Goal: Communication & Community: Share content

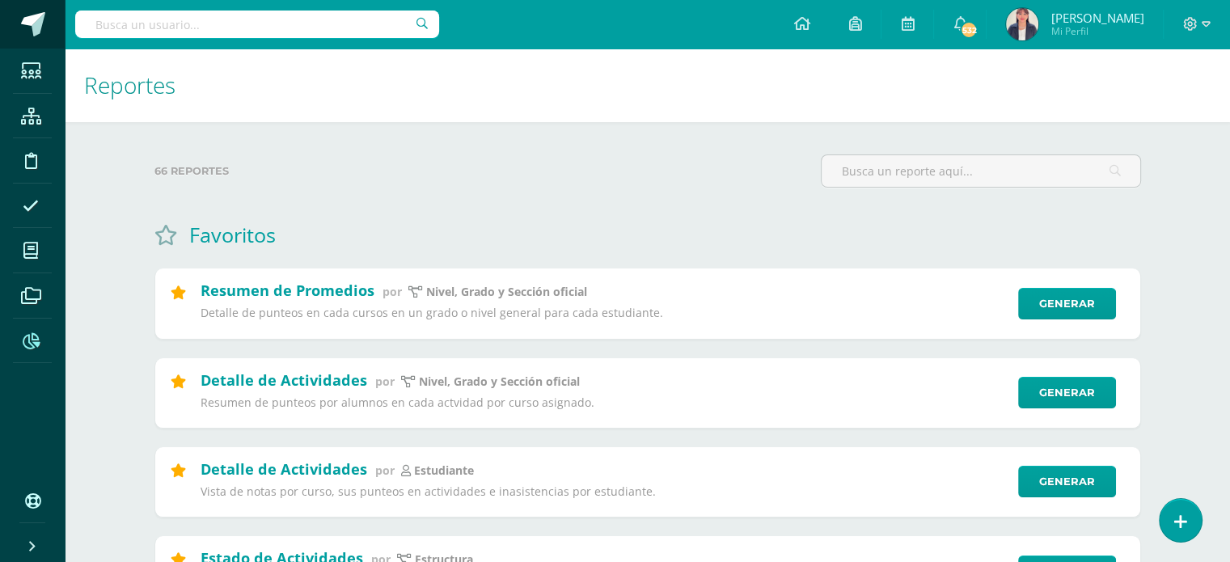
click at [41, 22] on span at bounding box center [33, 24] width 24 height 24
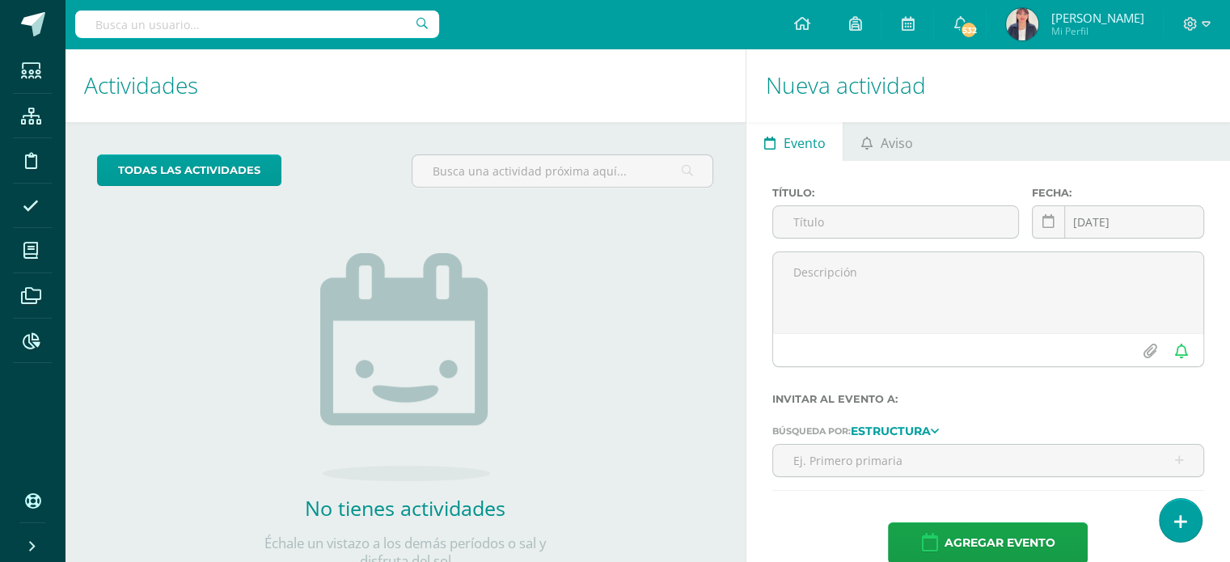
click at [996, 142] on ul "Evento Aviso" at bounding box center [988, 141] width 484 height 39
click at [926, 146] on link "Aviso" at bounding box center [886, 141] width 87 height 39
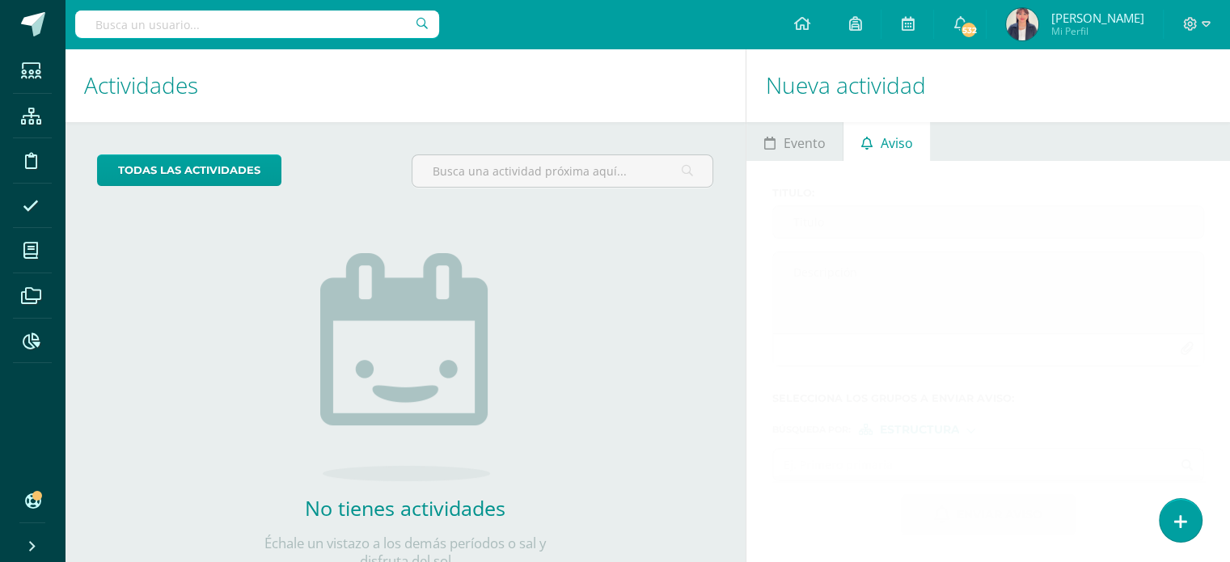
scroll to position [59, 0]
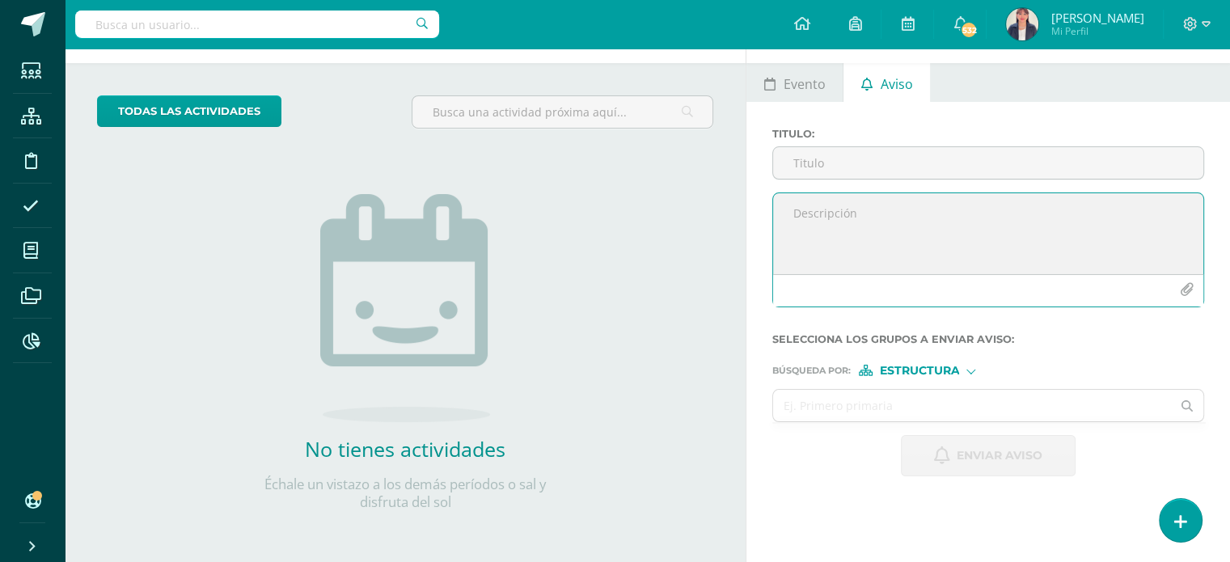
click at [1187, 291] on icon "button" at bounding box center [1187, 290] width 14 height 14
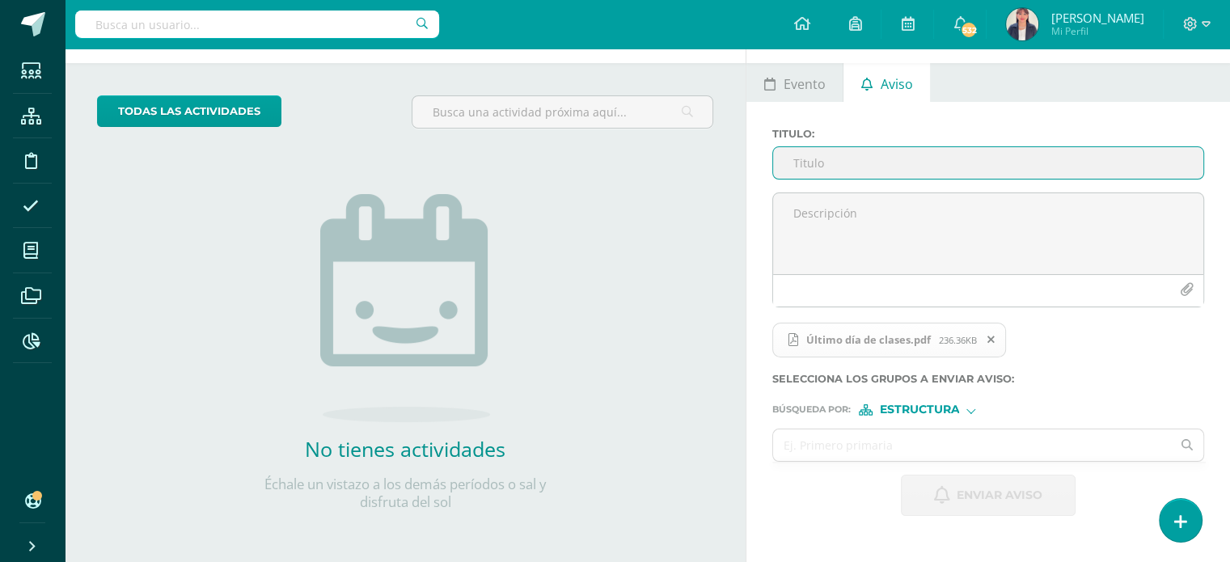
click at [819, 166] on input "Titulo :" at bounding box center [988, 163] width 430 height 32
type input "{"
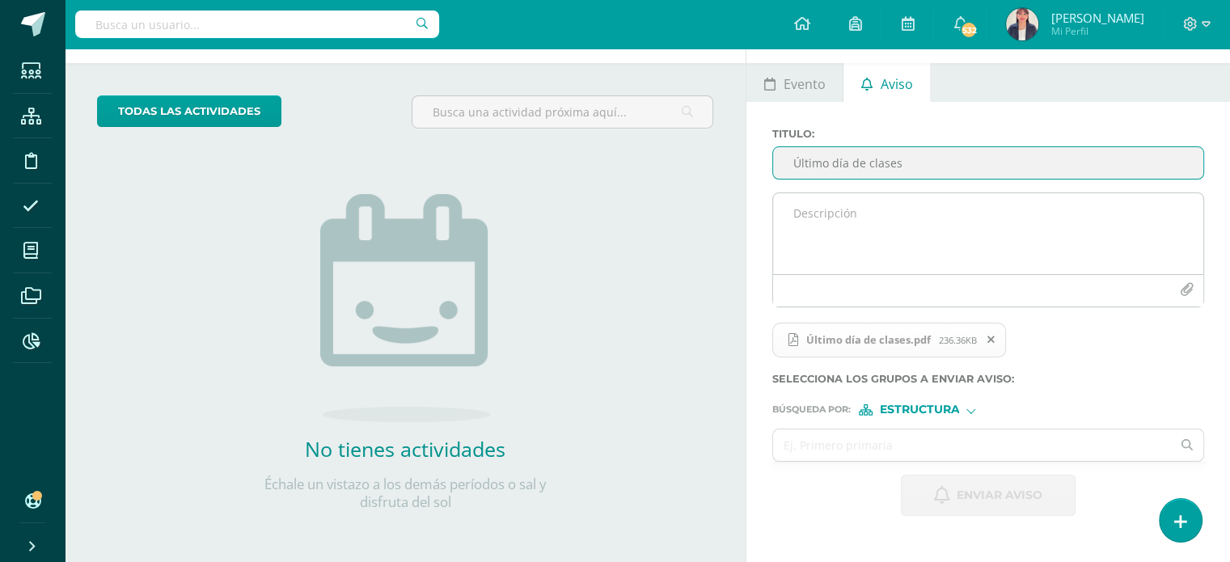
type input "Último día de clases"
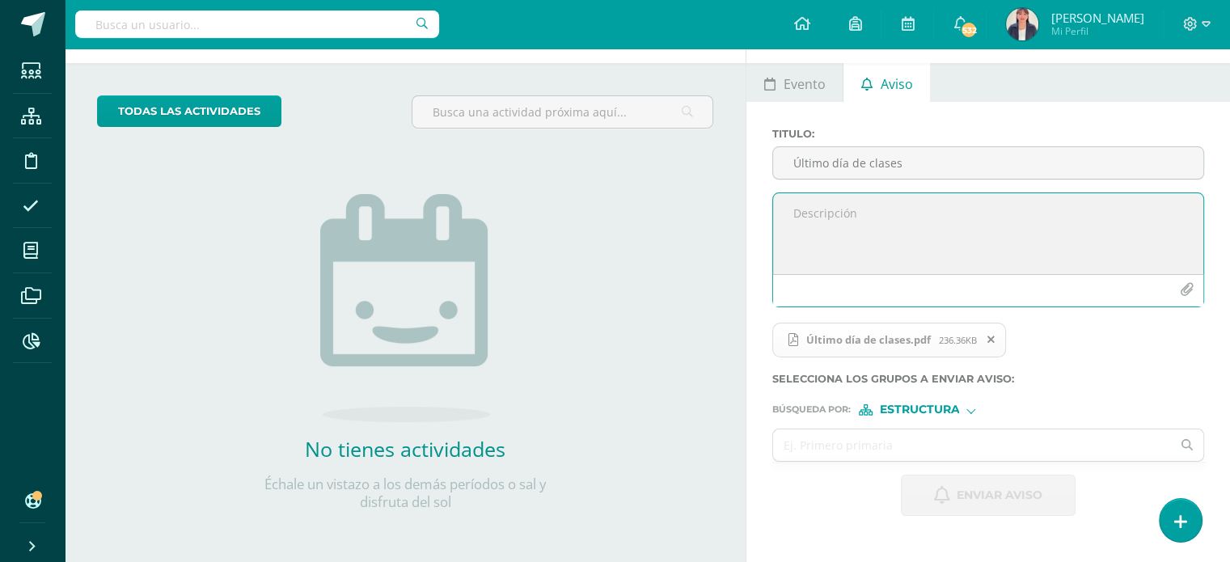
click at [822, 208] on textarea at bounding box center [988, 233] width 430 height 81
type textarea "Buenas tardes estimadas familias de: Preprimaria Primaria Básicos y Cuarto bach…"
click at [918, 408] on span "Estructura" at bounding box center [919, 409] width 80 height 9
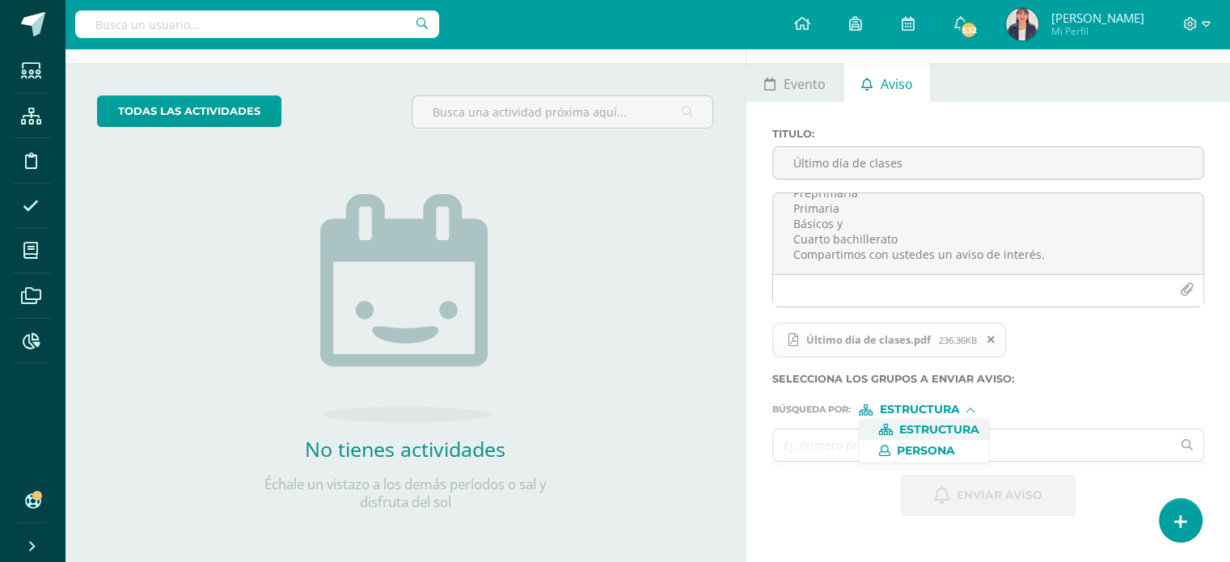
click at [925, 428] on span "Estructura" at bounding box center [939, 429] width 80 height 9
click at [861, 444] on input "text" at bounding box center [972, 445] width 398 height 32
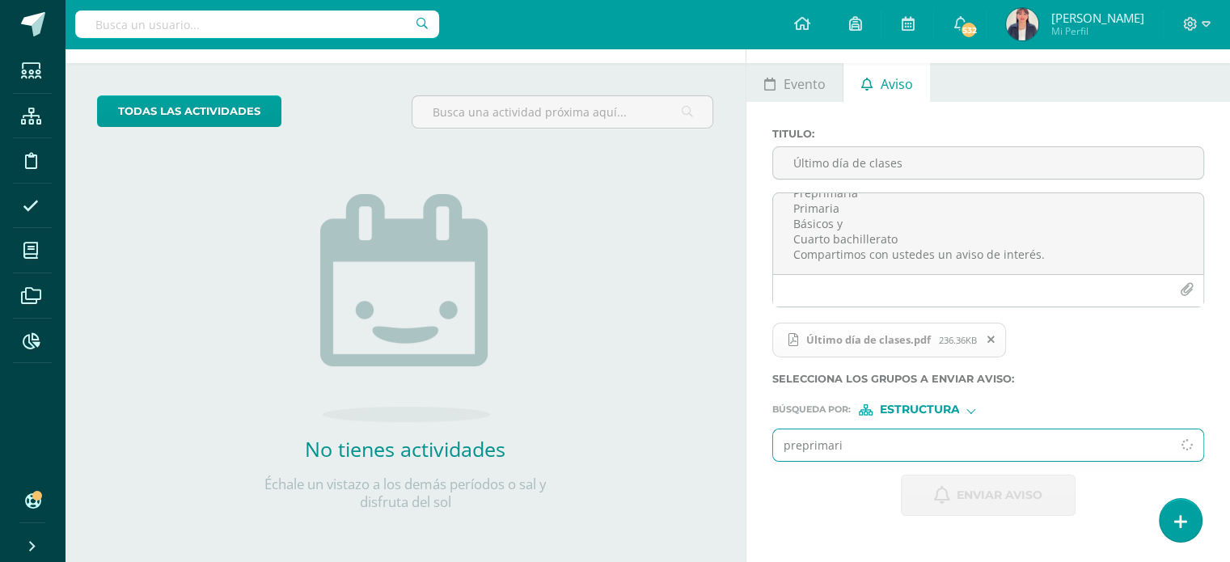
type input "preprimaria"
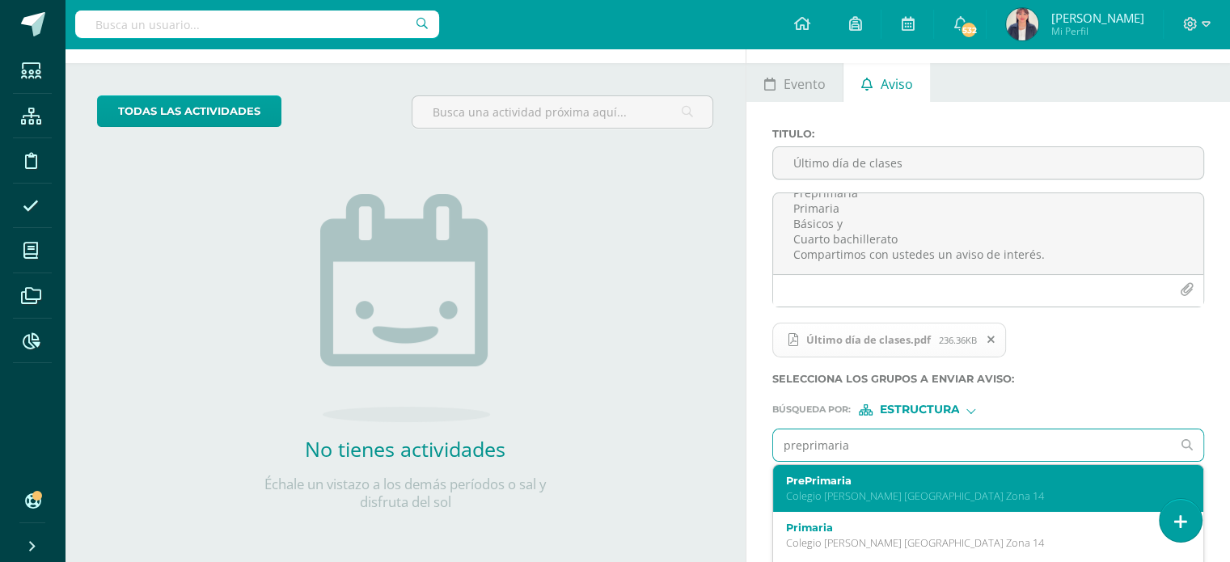
click at [826, 482] on label "PrePrimaria" at bounding box center [979, 481] width 387 height 12
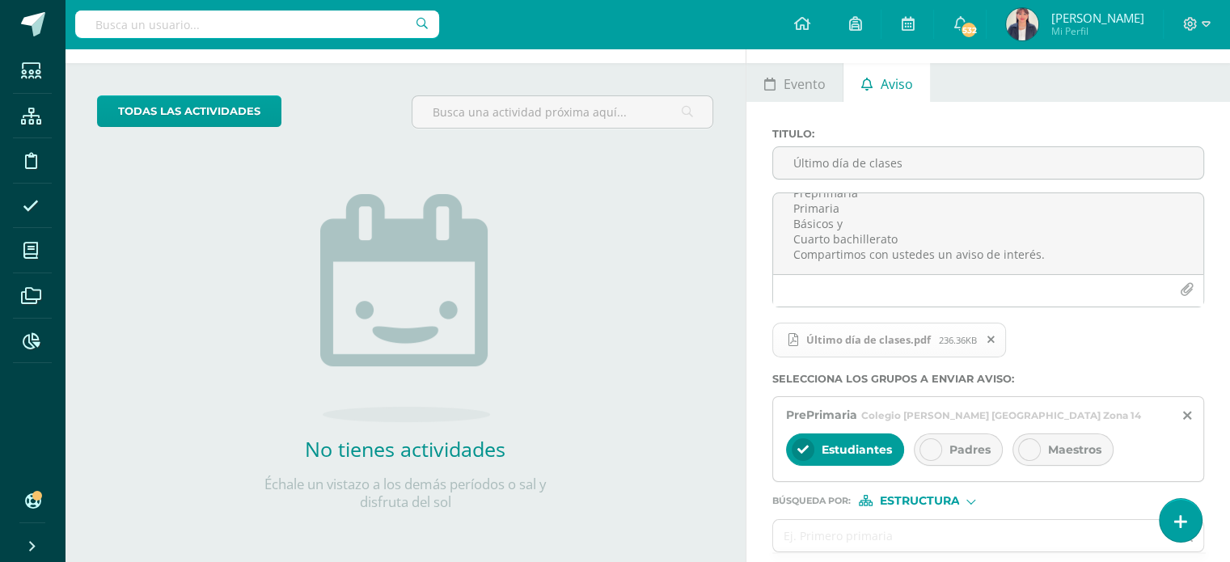
click at [990, 336] on icon at bounding box center [990, 339] width 7 height 11
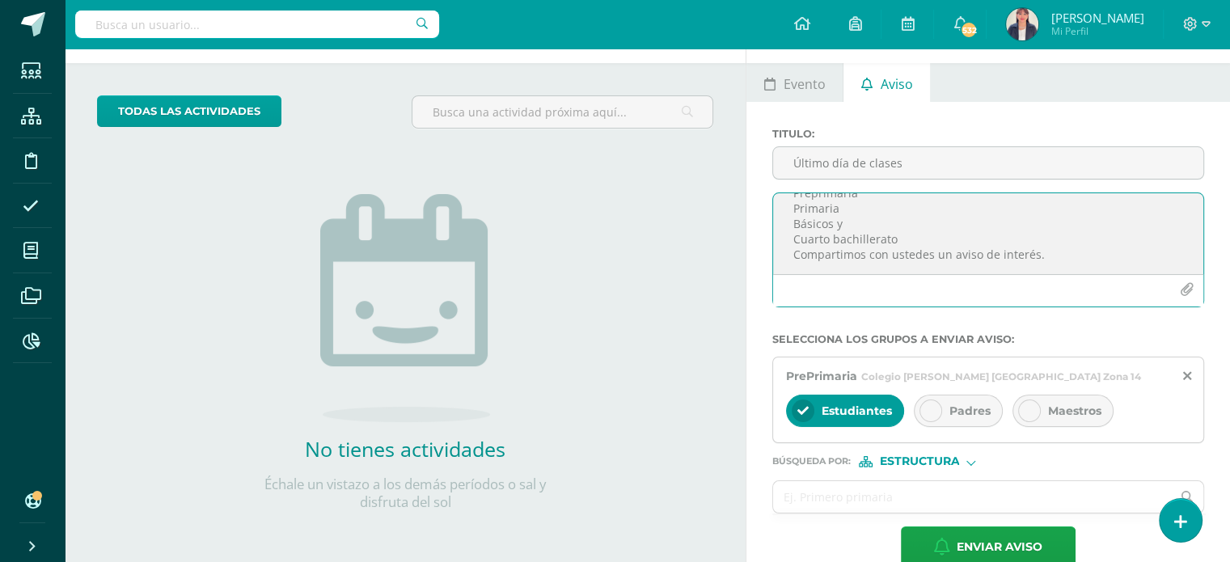
click at [1181, 291] on icon "button" at bounding box center [1187, 290] width 14 height 14
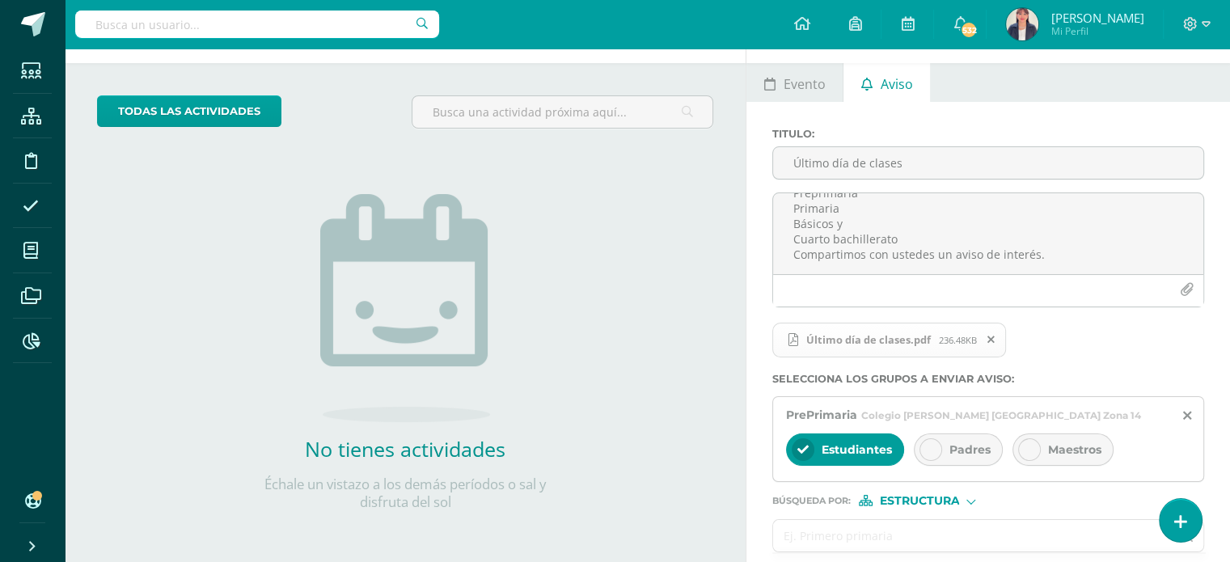
click at [803, 535] on input "text" at bounding box center [972, 536] width 398 height 32
click at [1184, 411] on icon at bounding box center [1187, 416] width 8 height 14
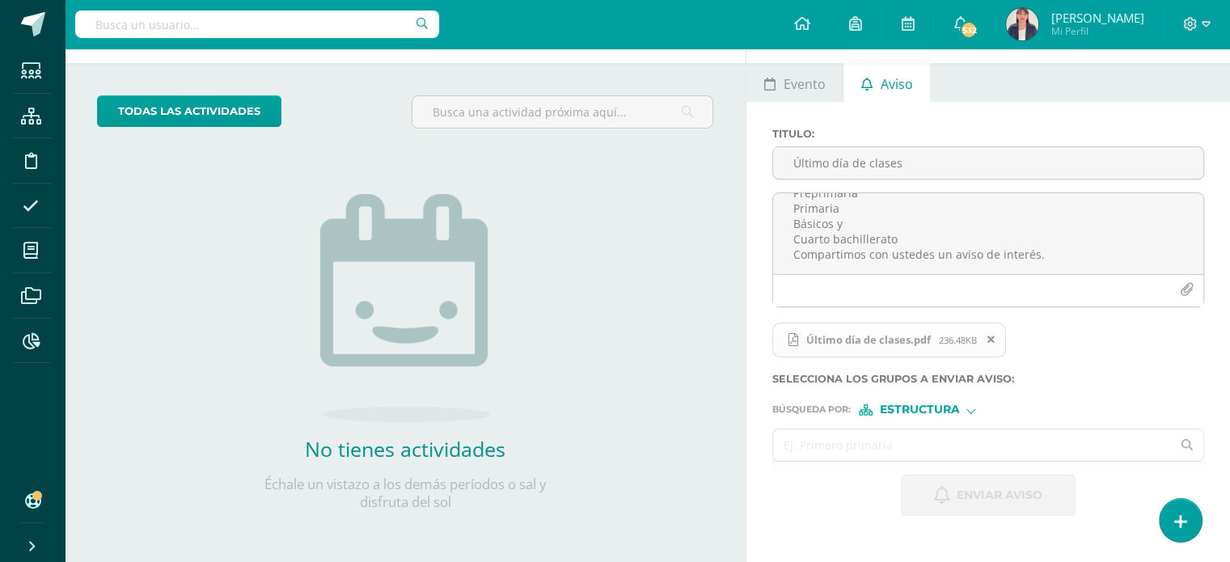
click at [835, 446] on input "text" at bounding box center [972, 445] width 398 height 32
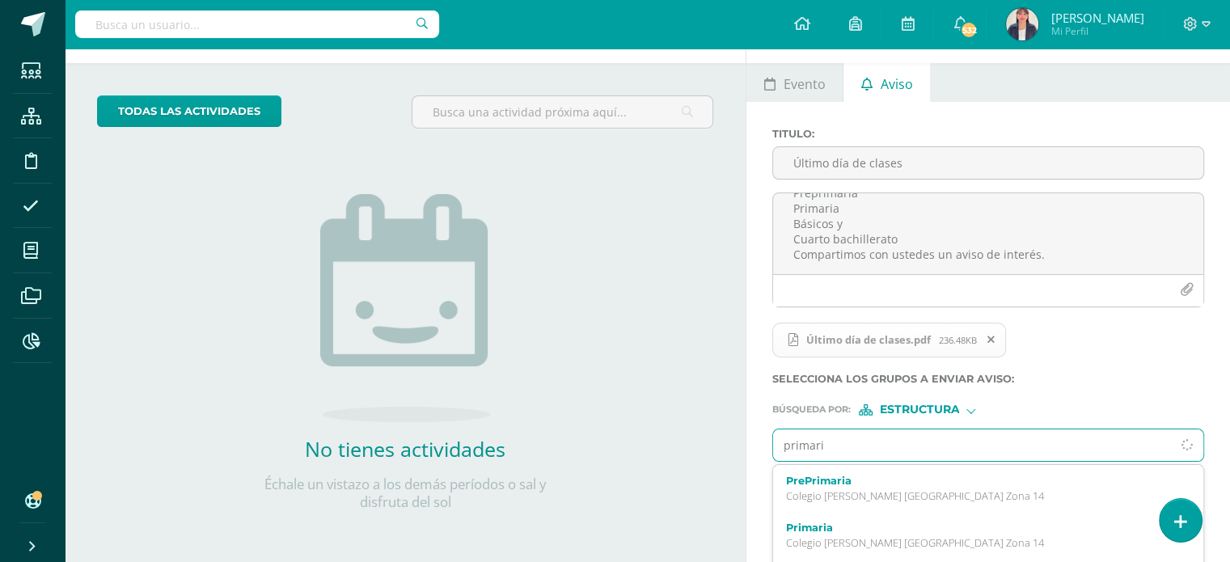
type input "primaria"
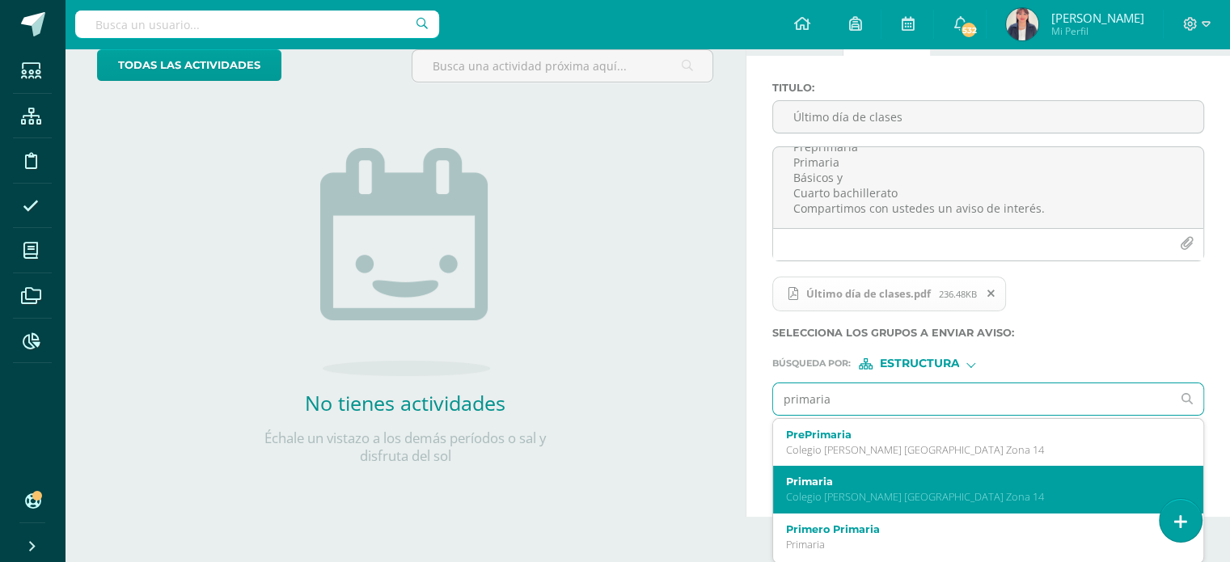
click at [820, 483] on label "Primaria" at bounding box center [979, 481] width 387 height 12
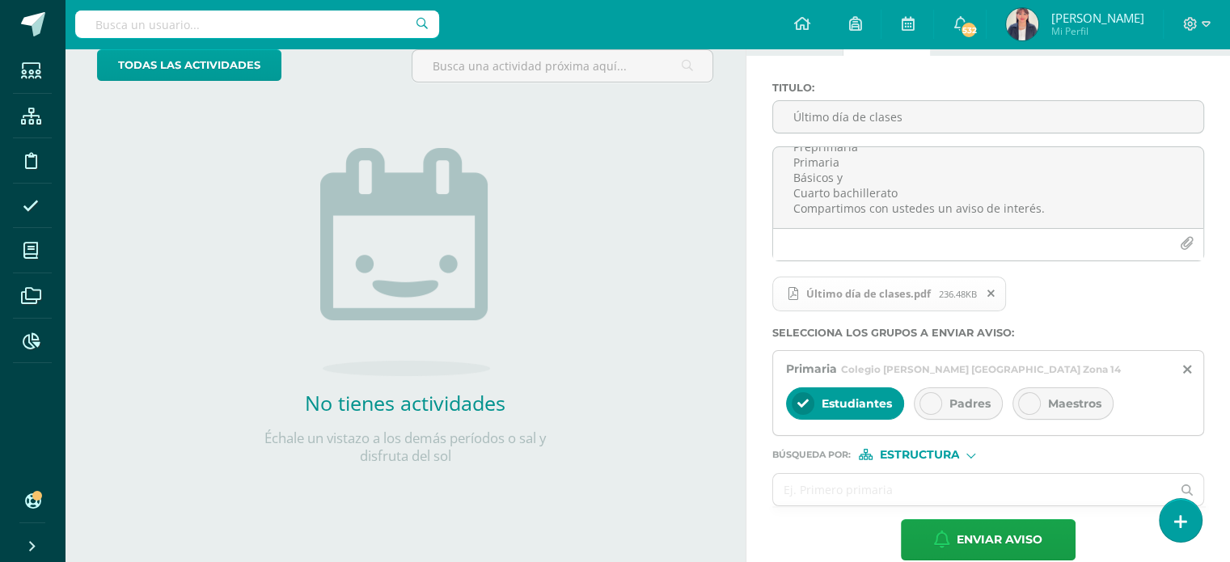
click at [925, 404] on icon at bounding box center [930, 403] width 11 height 11
click at [1019, 404] on div at bounding box center [1029, 403] width 23 height 23
click at [1187, 368] on icon at bounding box center [1187, 370] width 8 height 14
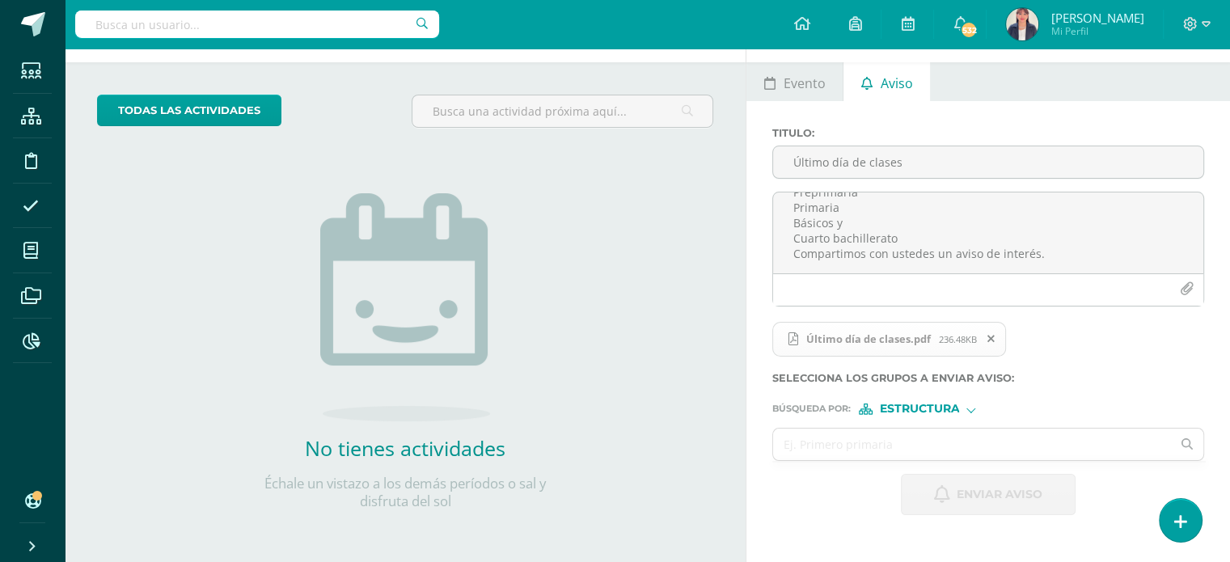
scroll to position [59, 0]
click at [822, 449] on input "text" at bounding box center [972, 445] width 398 height 32
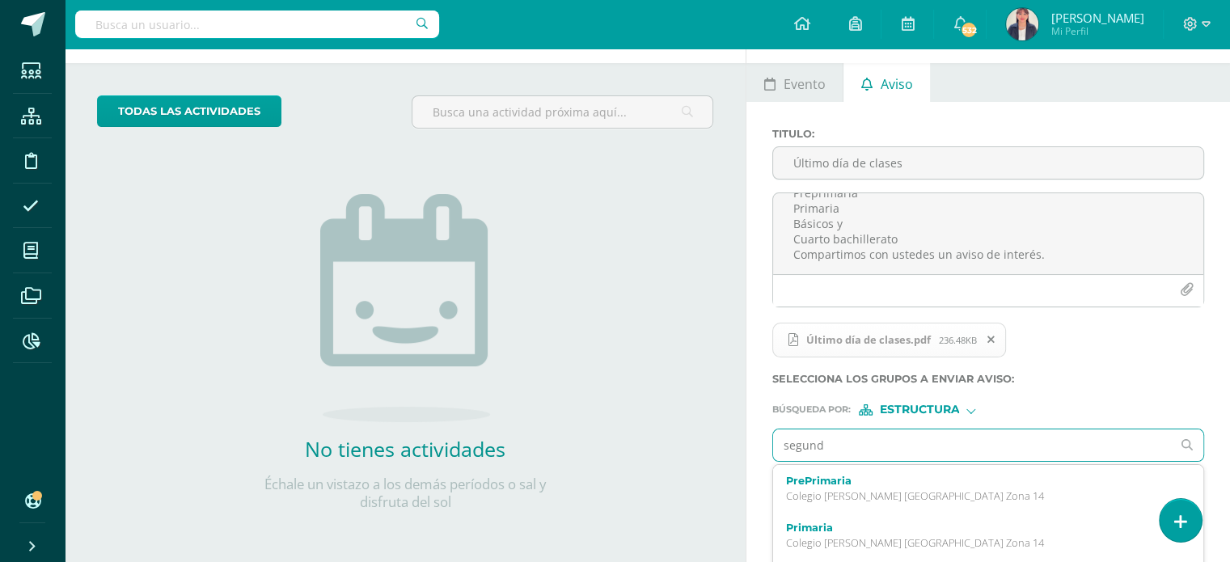
type input "segundo"
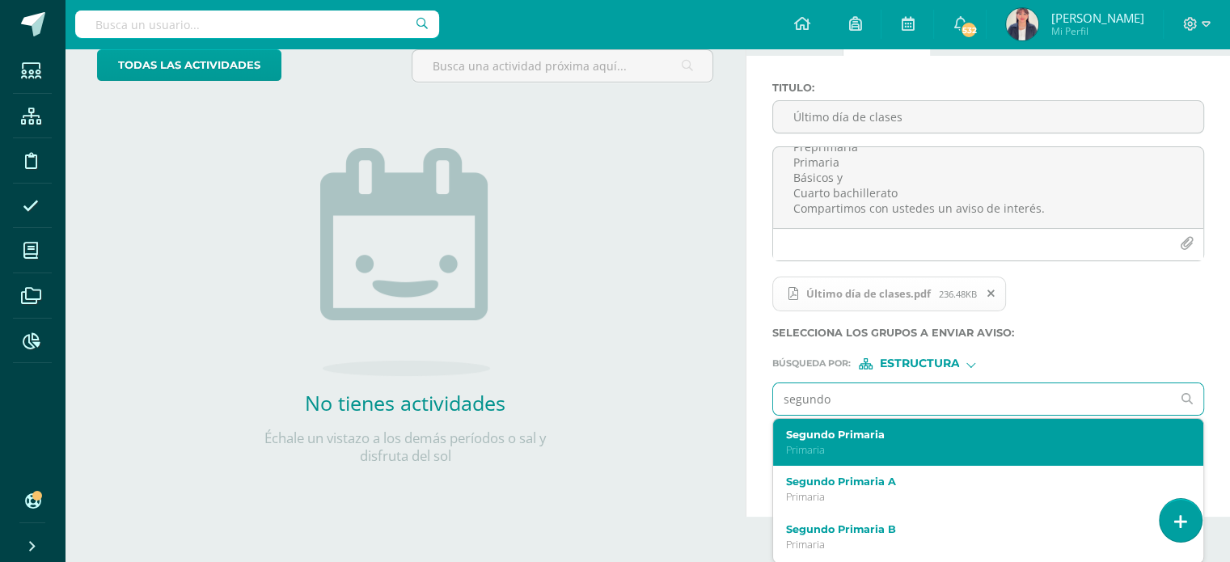
click at [860, 433] on label "Segundo Primaria" at bounding box center [979, 435] width 387 height 12
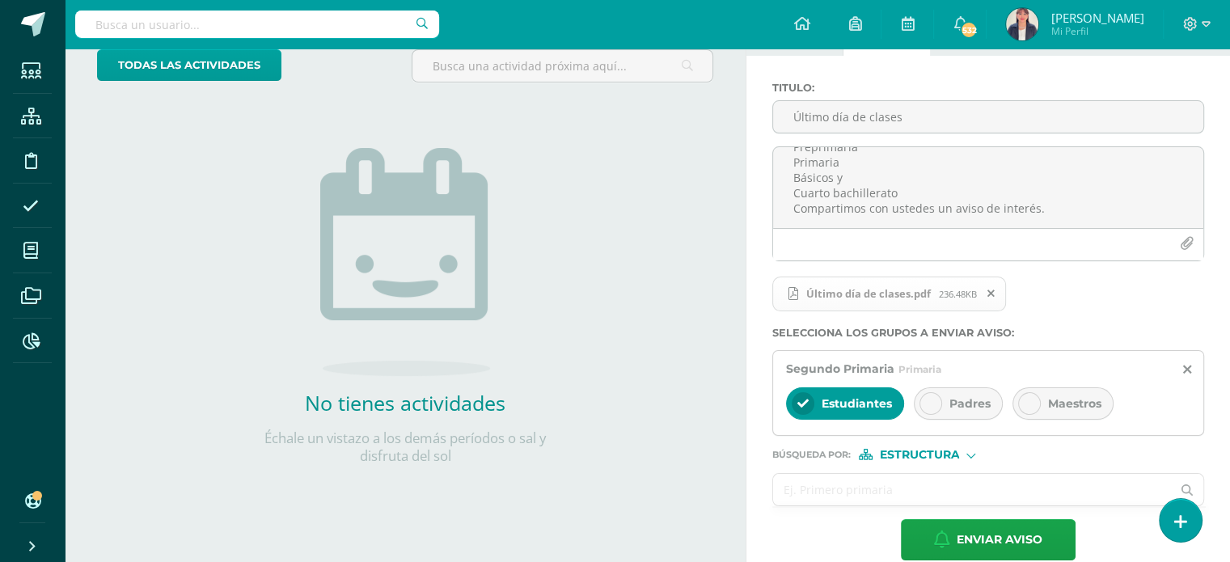
click at [799, 486] on input "text" at bounding box center [972, 490] width 398 height 32
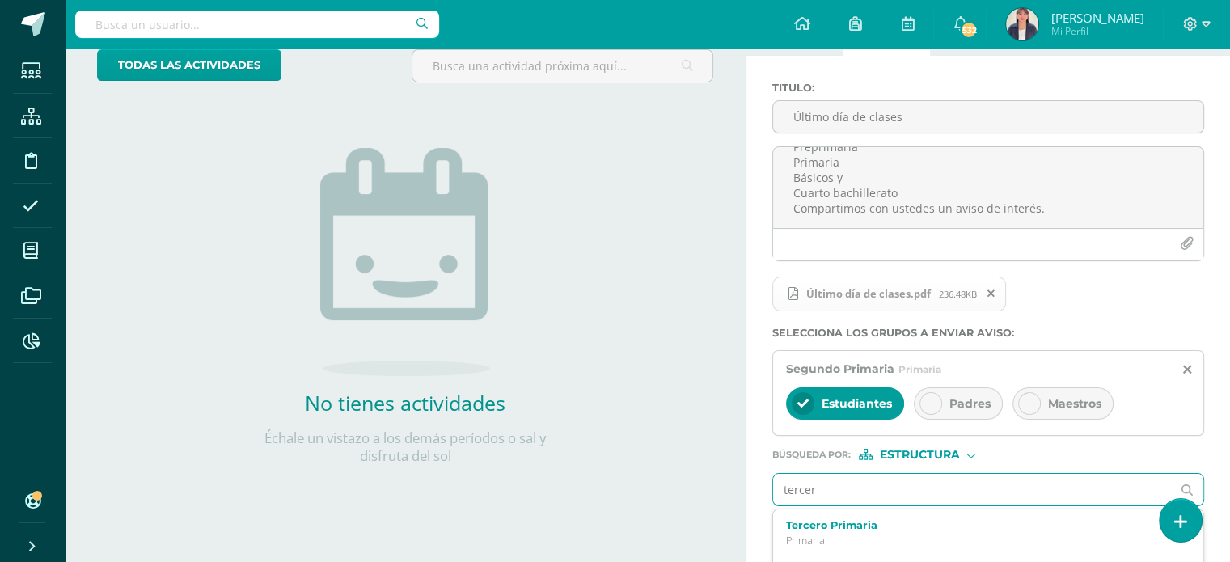
type input "tercero"
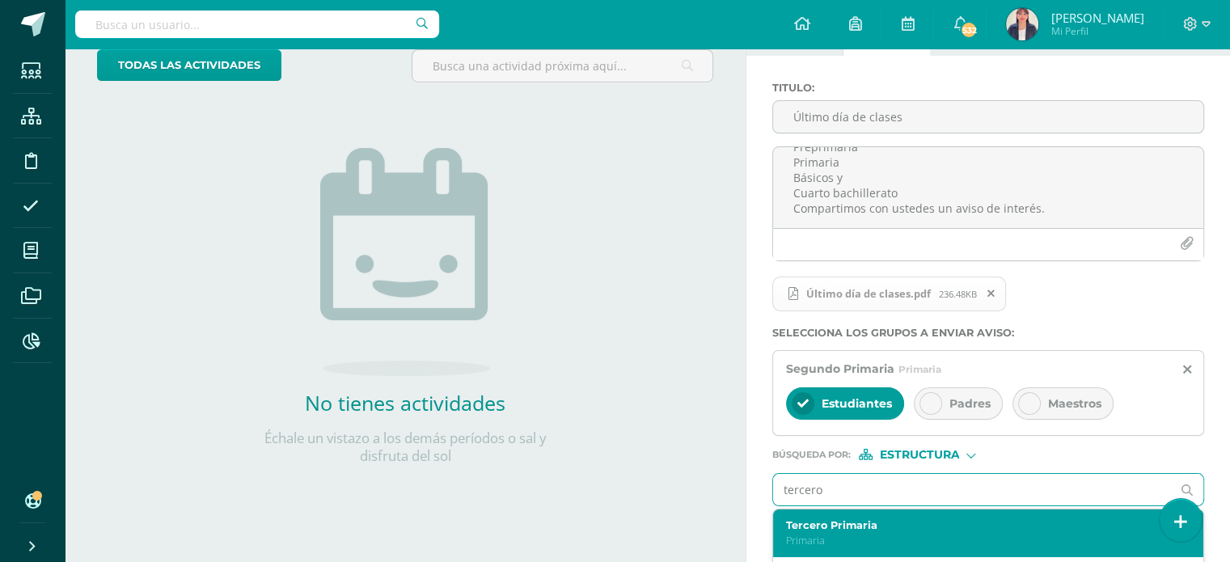
click at [830, 526] on label "Tercero Primaria" at bounding box center [979, 525] width 387 height 12
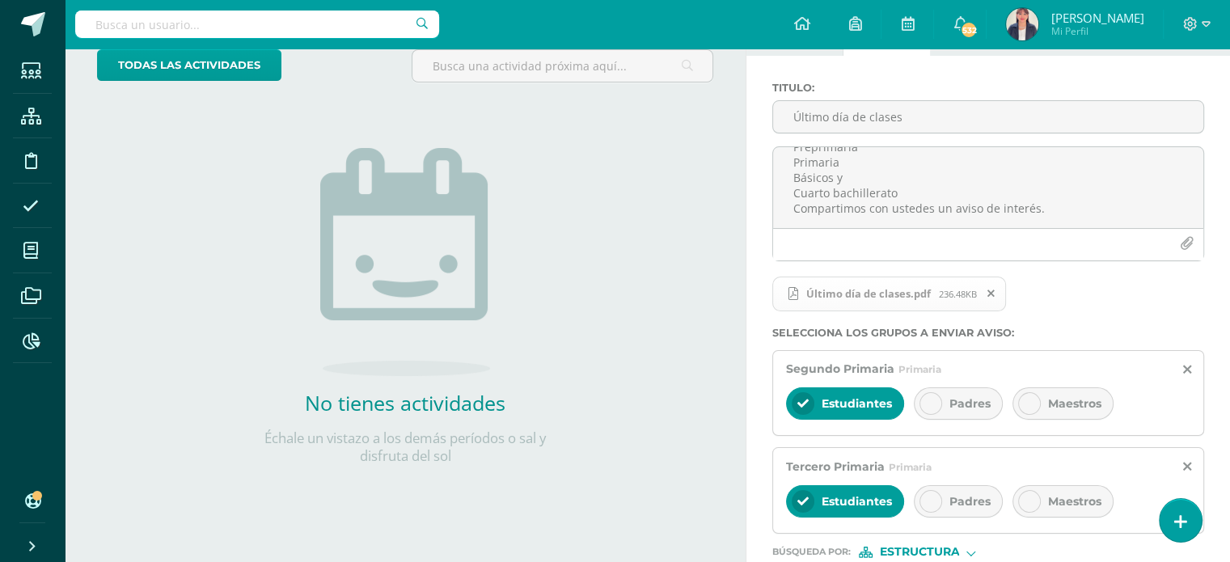
scroll to position [225, 0]
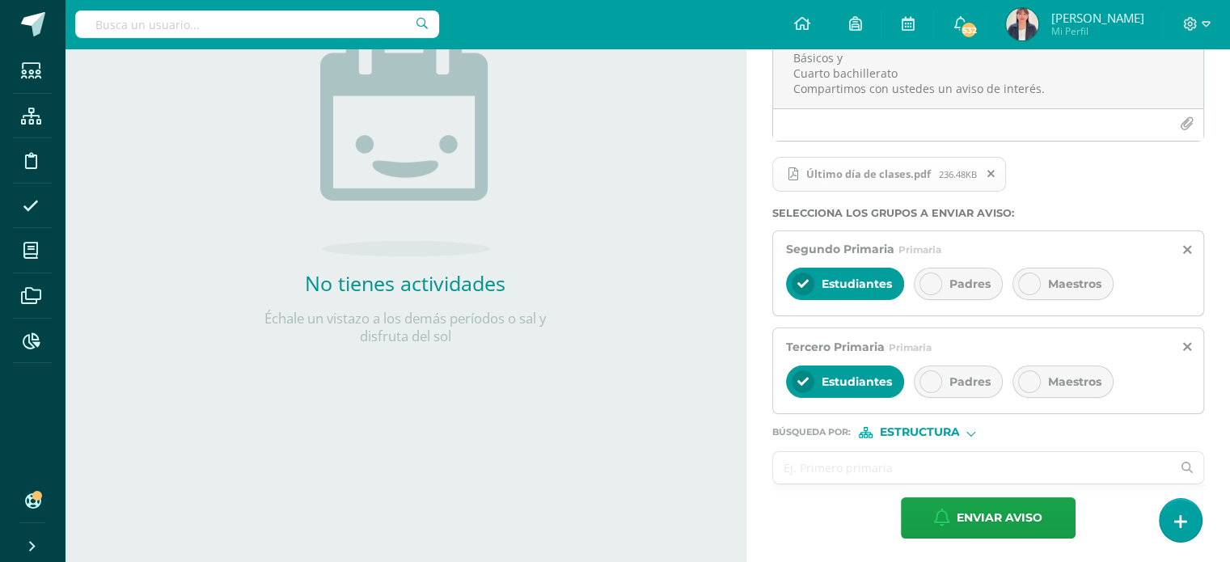
click at [818, 465] on input "text" at bounding box center [972, 468] width 398 height 32
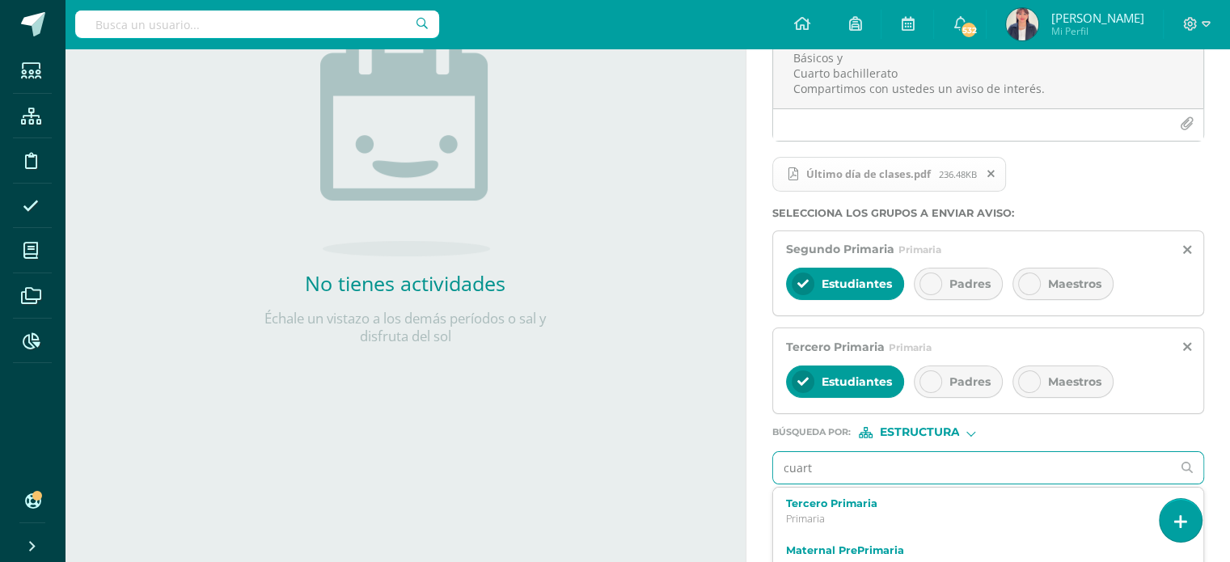
type input "cuarto"
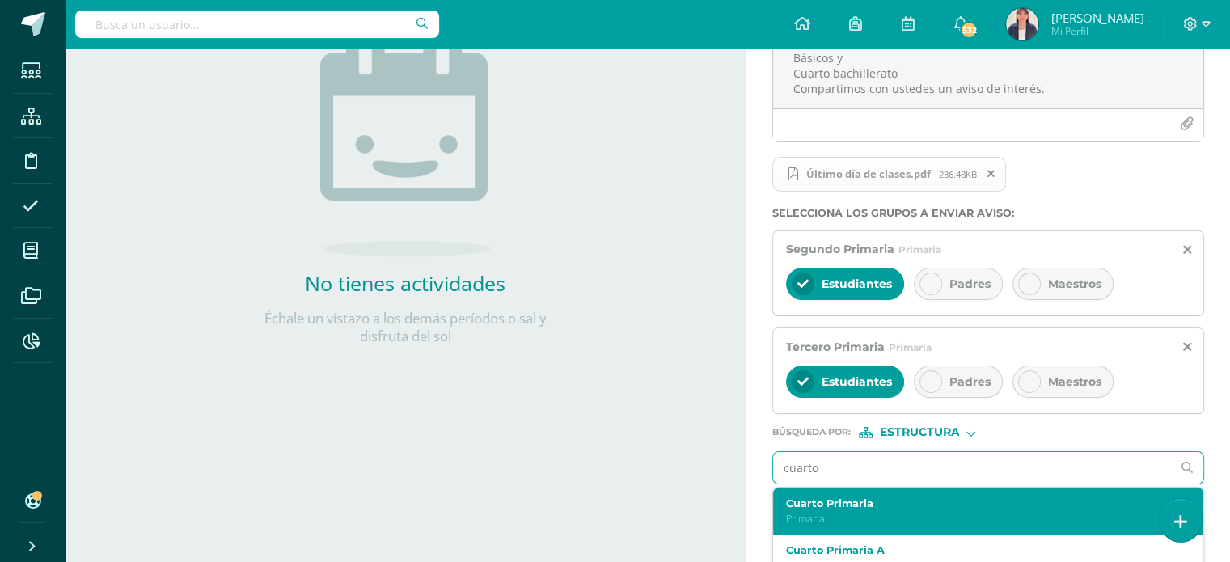
click at [831, 497] on label "Cuarto Primaria" at bounding box center [979, 503] width 387 height 12
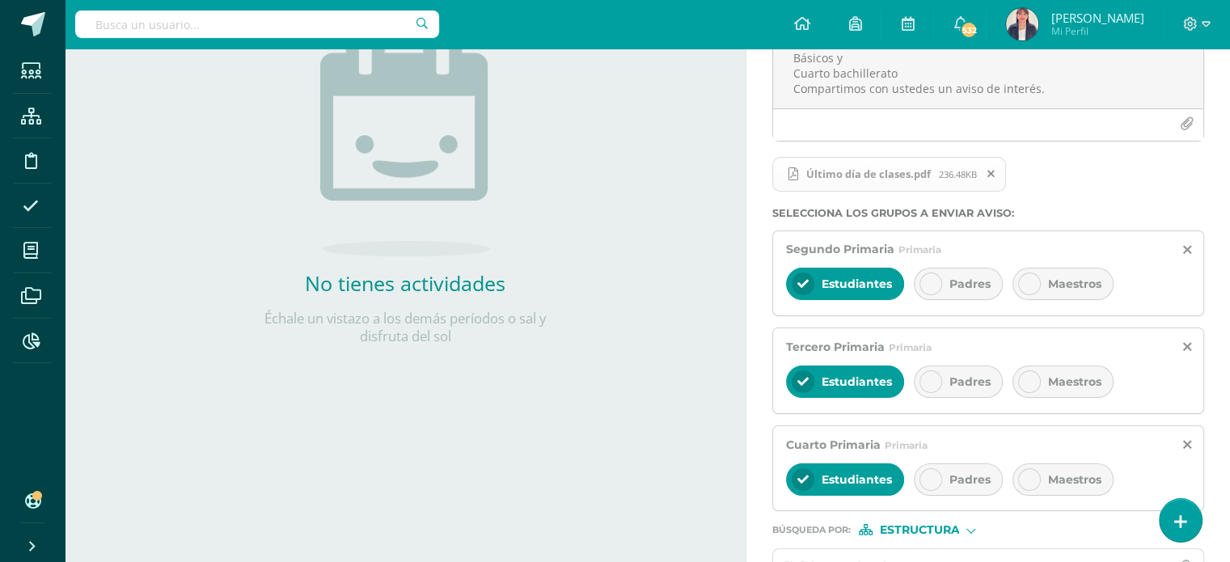
scroll to position [322, 0]
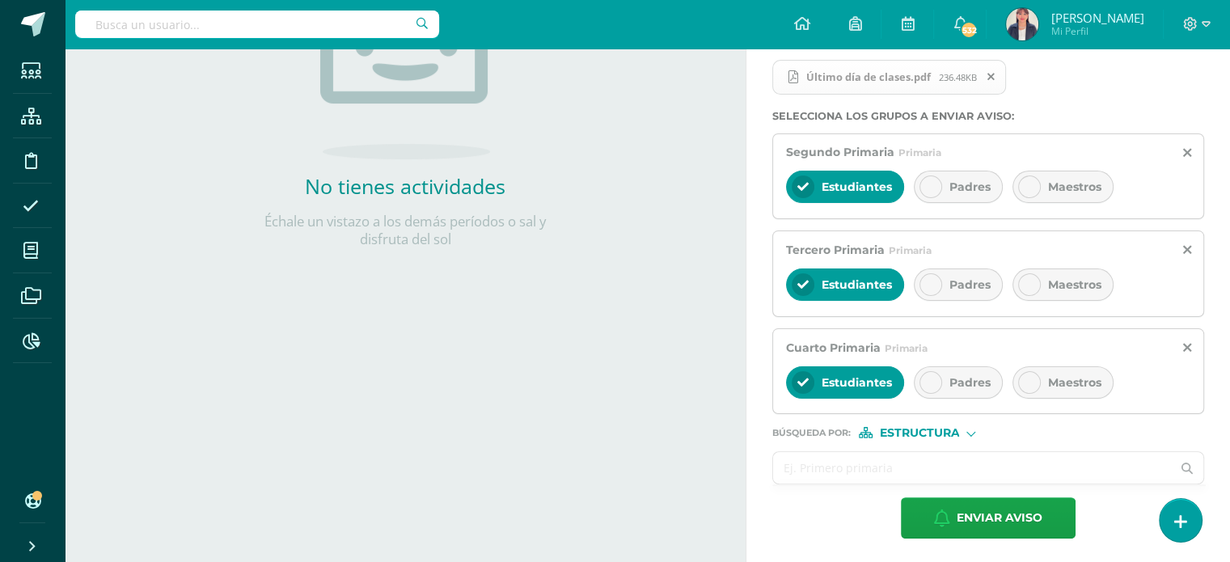
click at [809, 466] on input "text" at bounding box center [972, 468] width 398 height 32
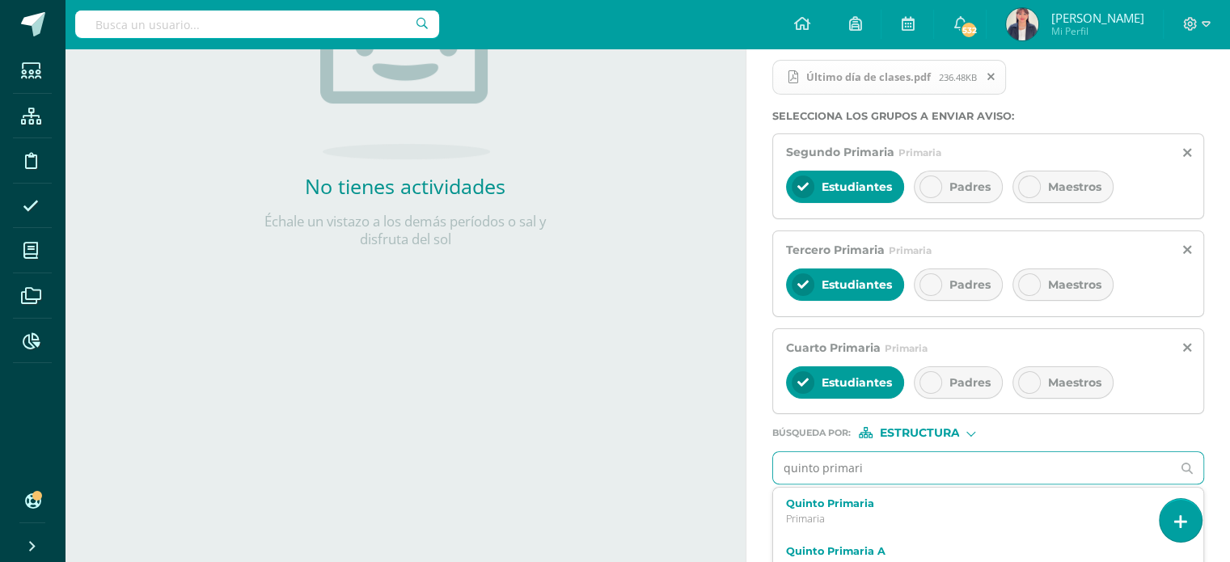
type input "quinto primaria"
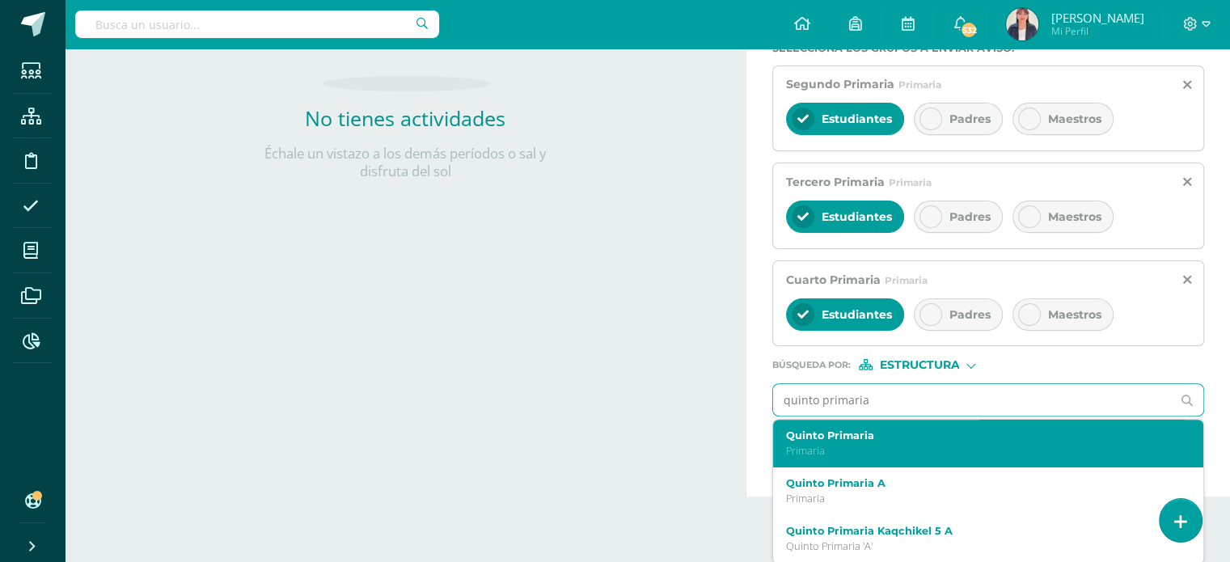
click at [849, 433] on label "Quinto Primaria" at bounding box center [979, 435] width 387 height 12
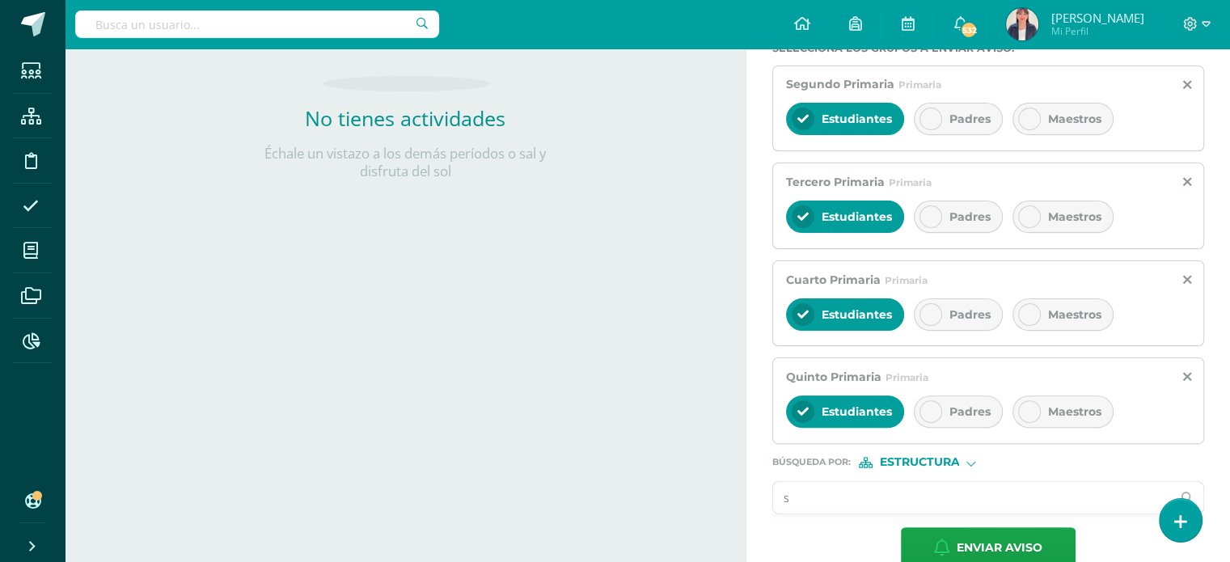
click at [803, 501] on input "s" at bounding box center [972, 498] width 398 height 32
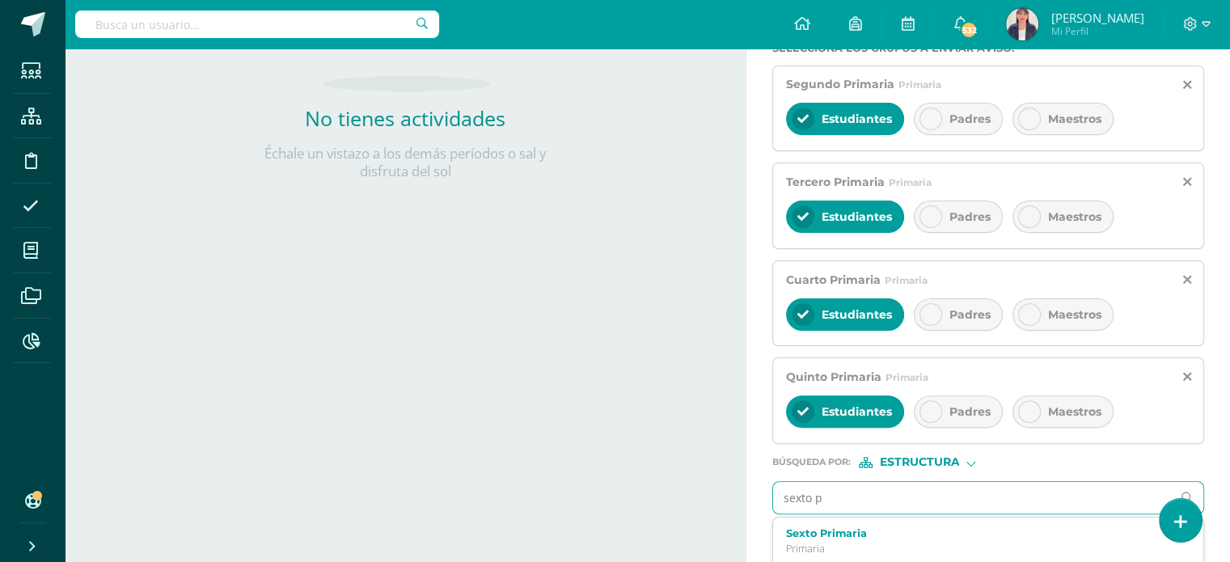
type input "sexto pr"
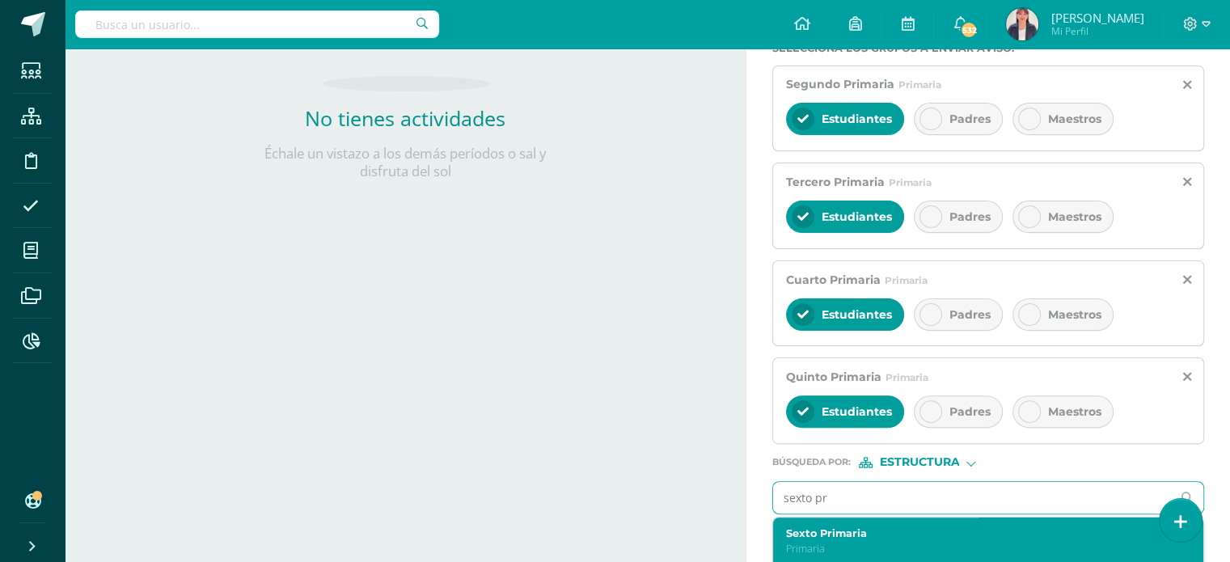
click at [817, 527] on label "Sexto Primaria" at bounding box center [979, 533] width 387 height 12
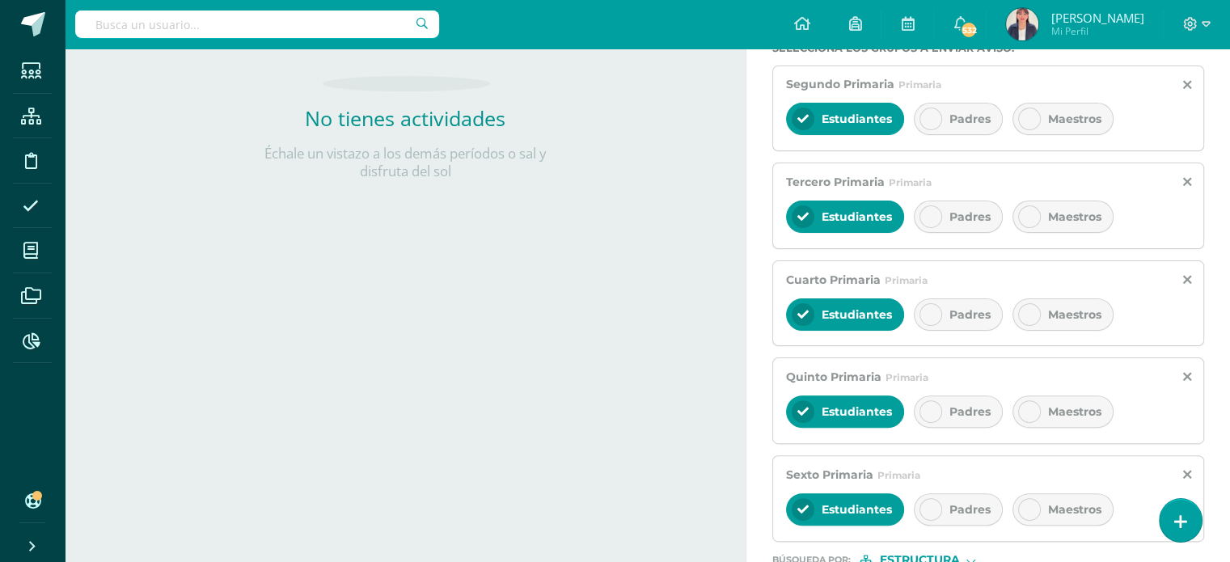
scroll to position [516, 0]
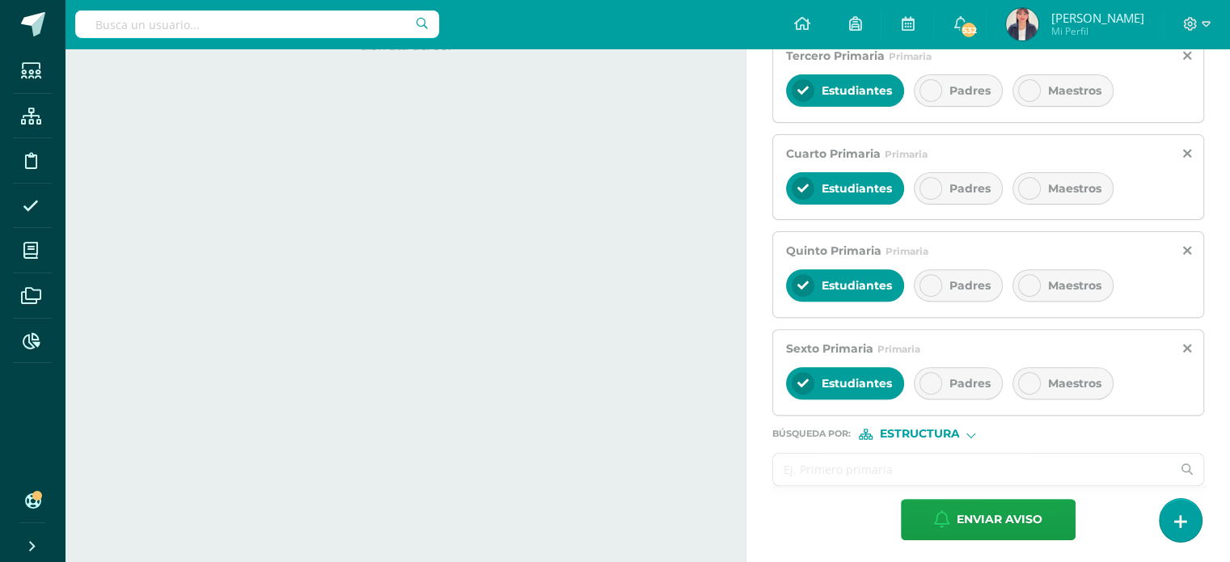
click at [807, 467] on input "text" at bounding box center [972, 470] width 398 height 32
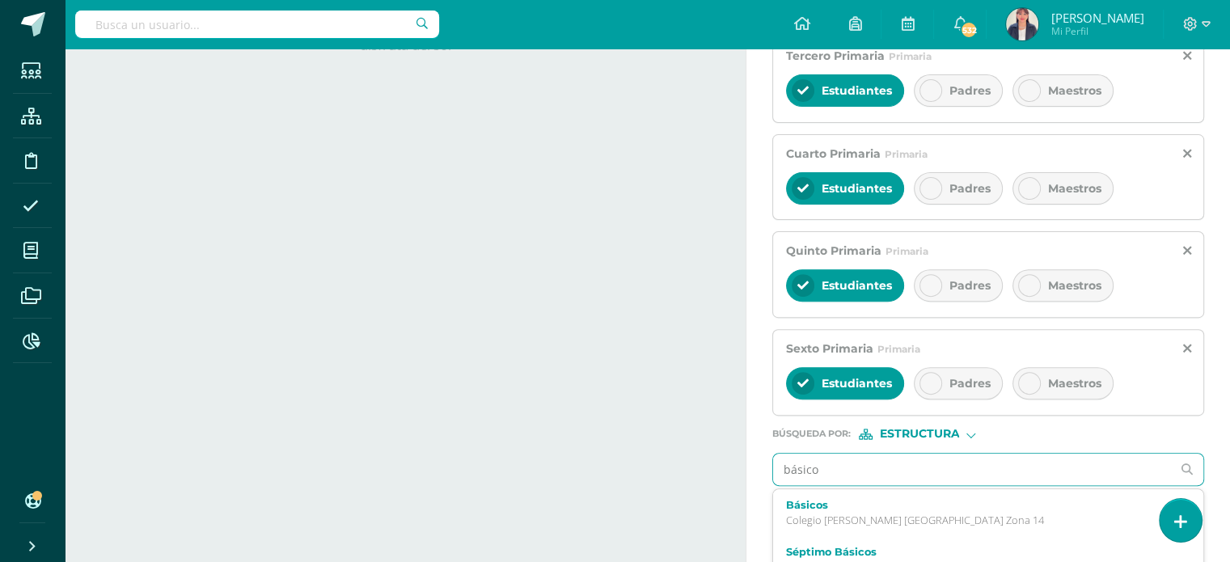
type input "básicos"
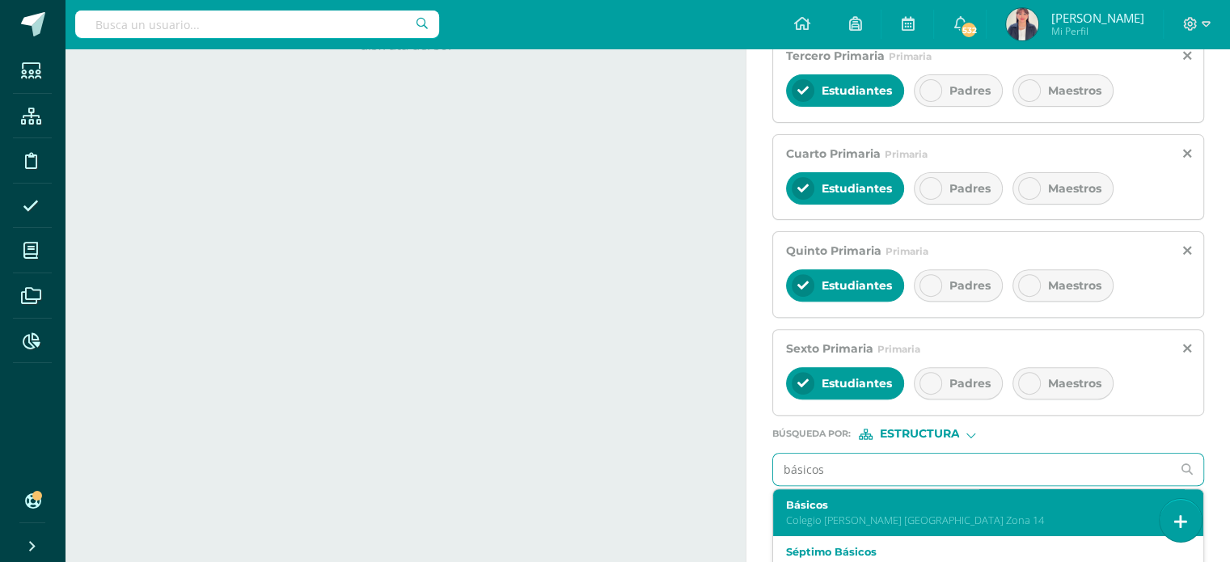
click at [817, 500] on label "Básicos" at bounding box center [979, 505] width 387 height 12
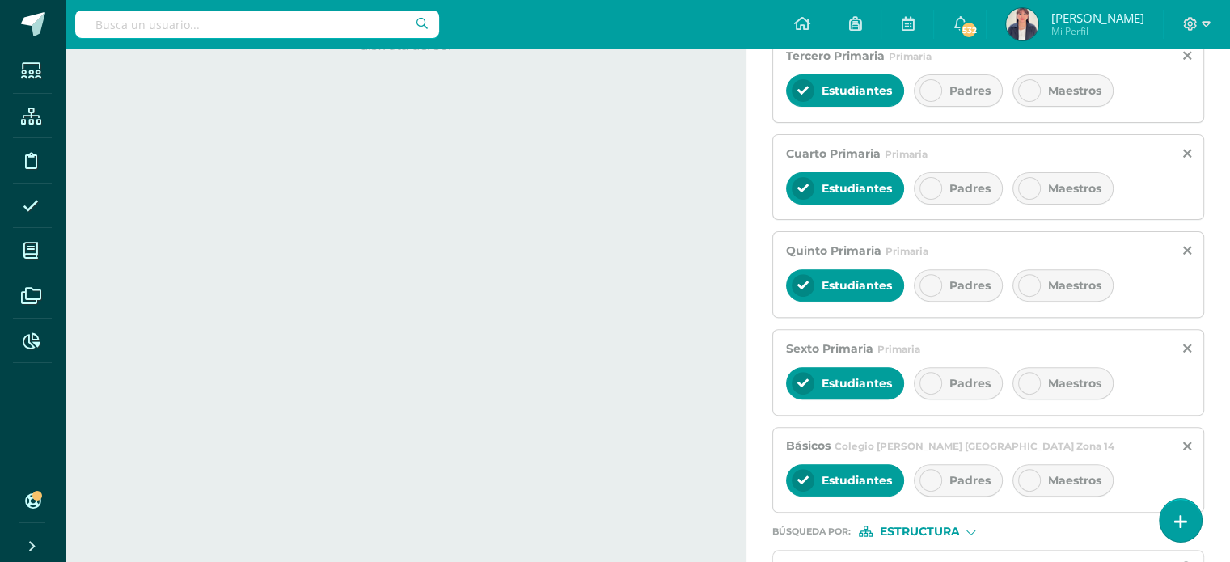
scroll to position [613, 0]
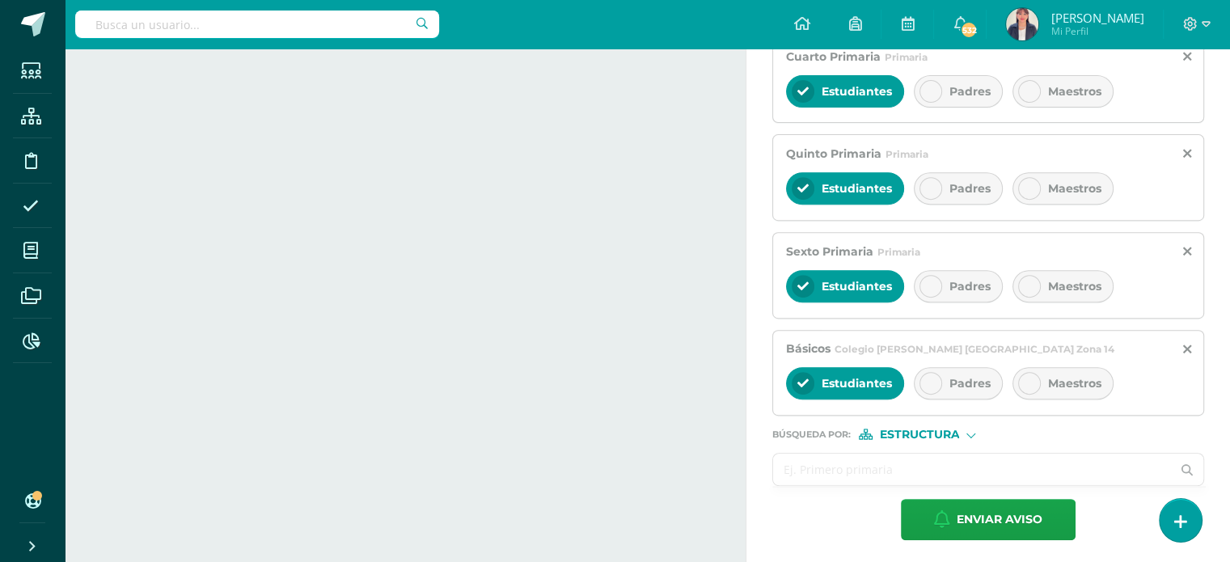
click at [819, 467] on input "text" at bounding box center [972, 470] width 398 height 32
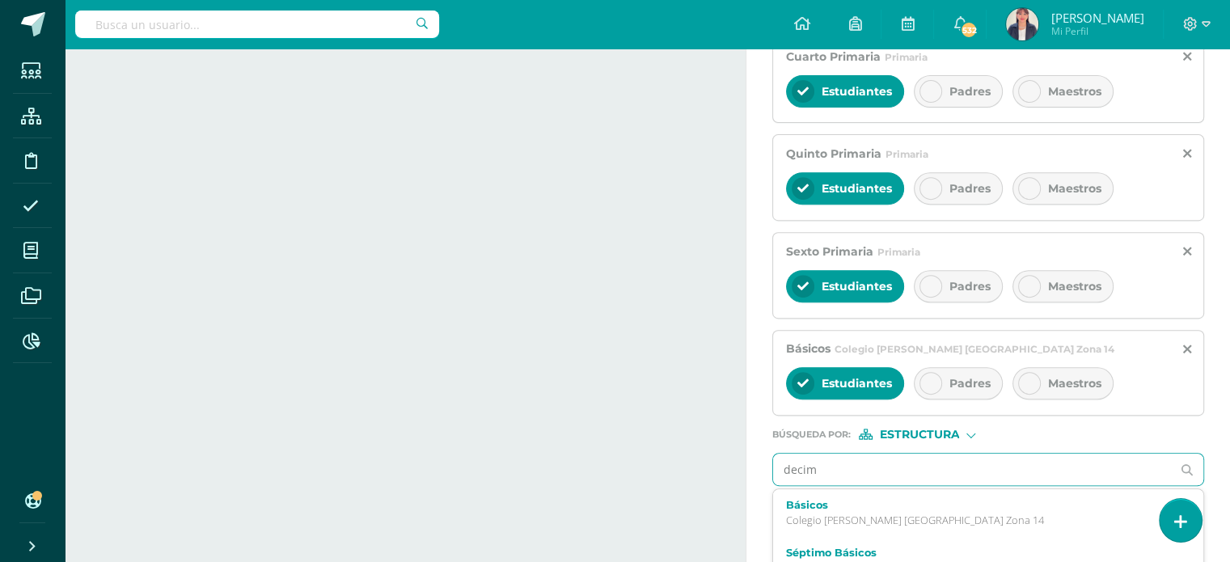
type input "decimo"
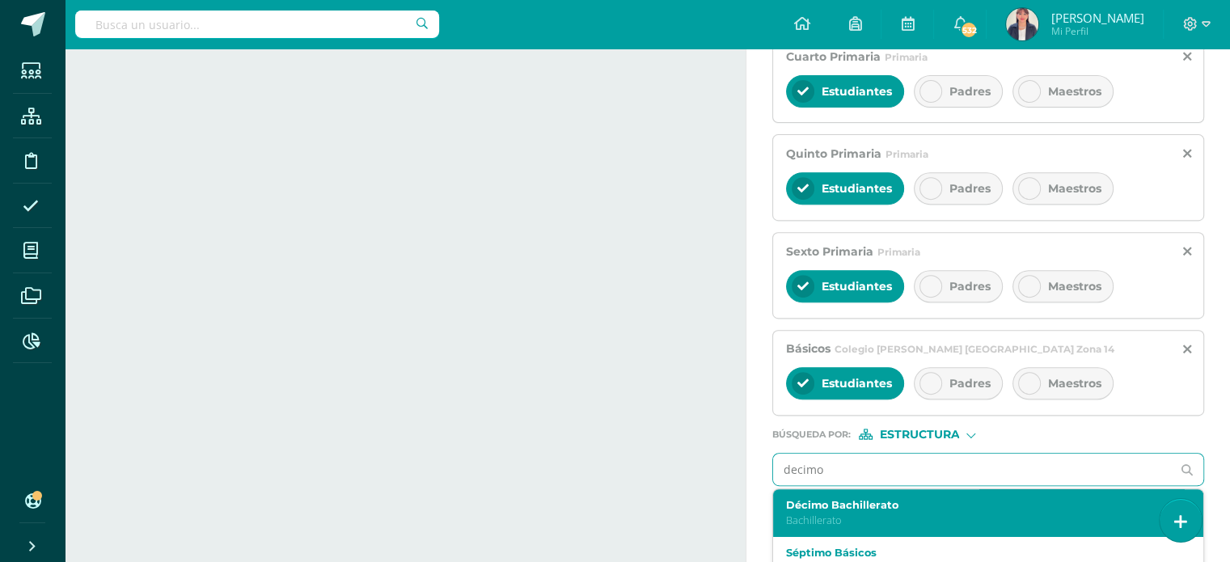
click at [831, 505] on label "Décimo Bachillerato" at bounding box center [979, 505] width 387 height 12
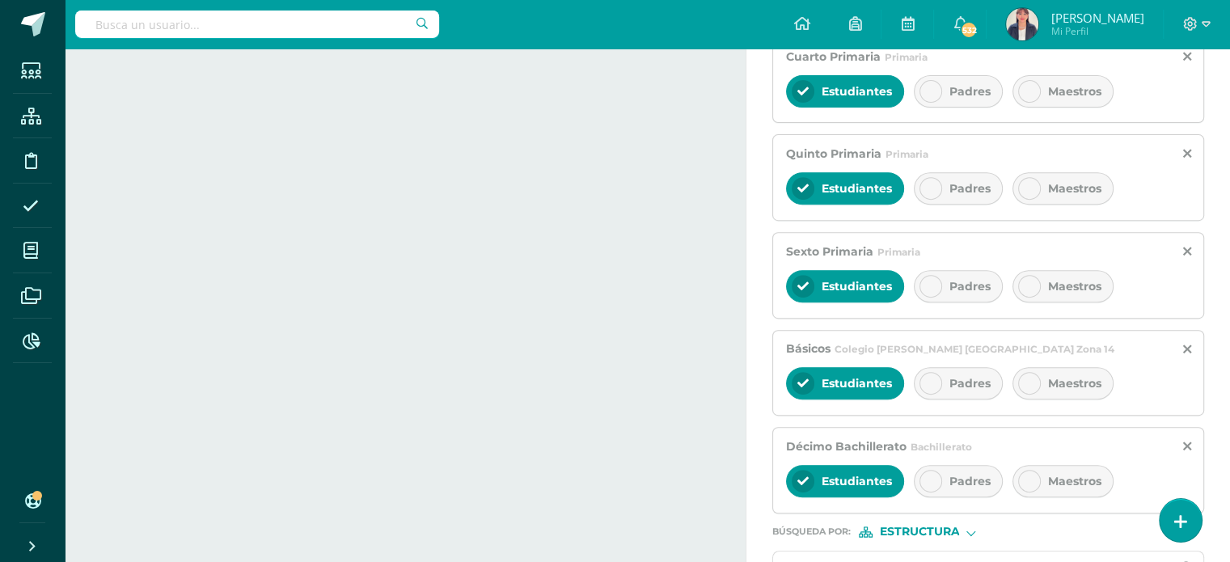
click at [925, 480] on icon at bounding box center [930, 480] width 11 height 11
click at [1024, 478] on icon at bounding box center [1029, 480] width 11 height 11
click at [932, 386] on div at bounding box center [930, 383] width 23 height 23
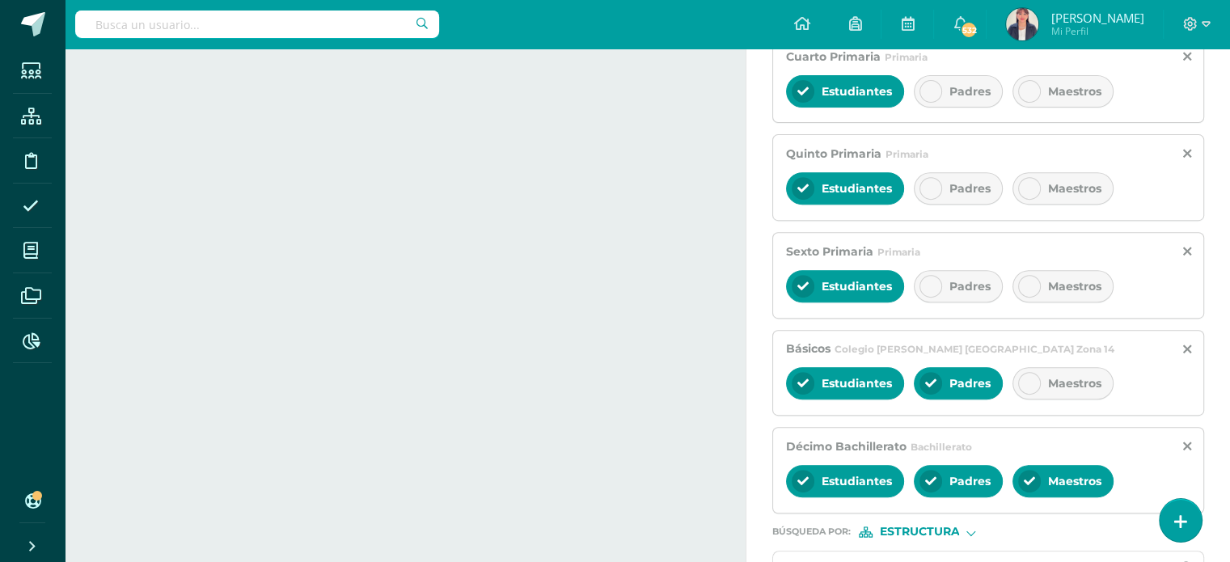
click at [1024, 378] on icon at bounding box center [1029, 383] width 11 height 11
click at [929, 281] on icon at bounding box center [930, 286] width 11 height 11
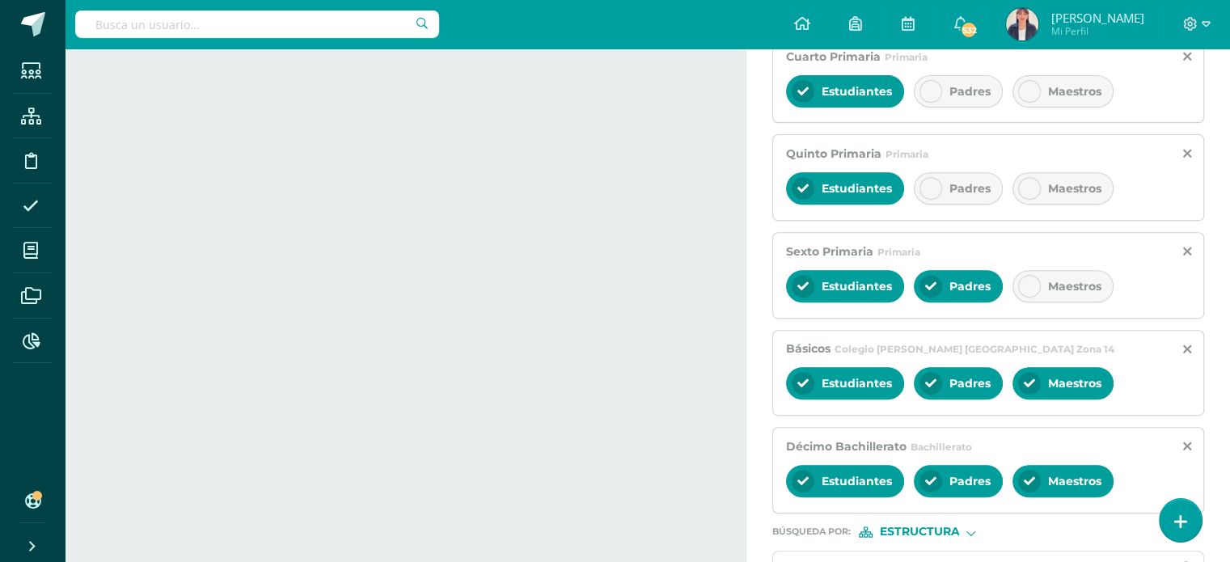
click at [1024, 281] on icon at bounding box center [1029, 286] width 11 height 11
click at [925, 183] on icon at bounding box center [930, 188] width 11 height 11
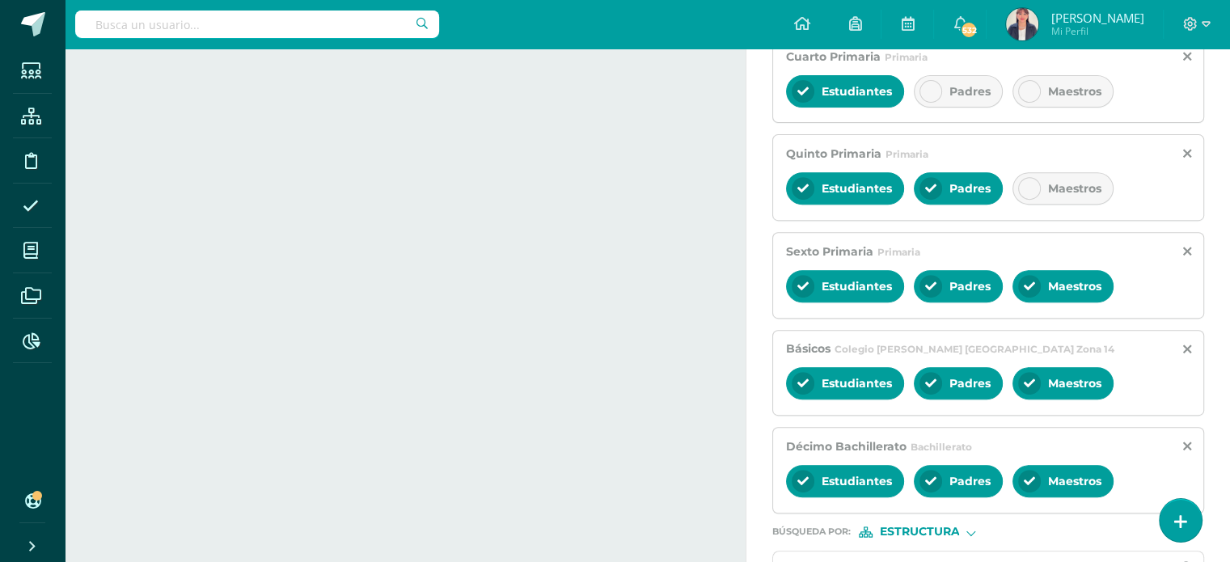
click at [1029, 184] on icon at bounding box center [1029, 188] width 11 height 11
click at [932, 80] on div at bounding box center [930, 91] width 23 height 23
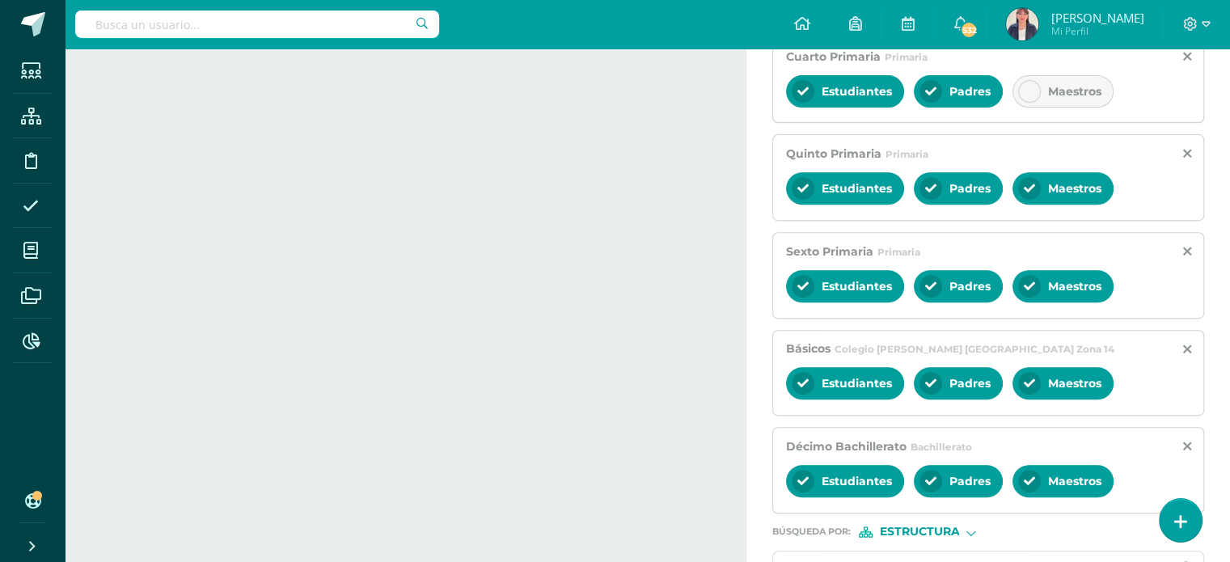
click at [1025, 94] on icon at bounding box center [1029, 91] width 11 height 11
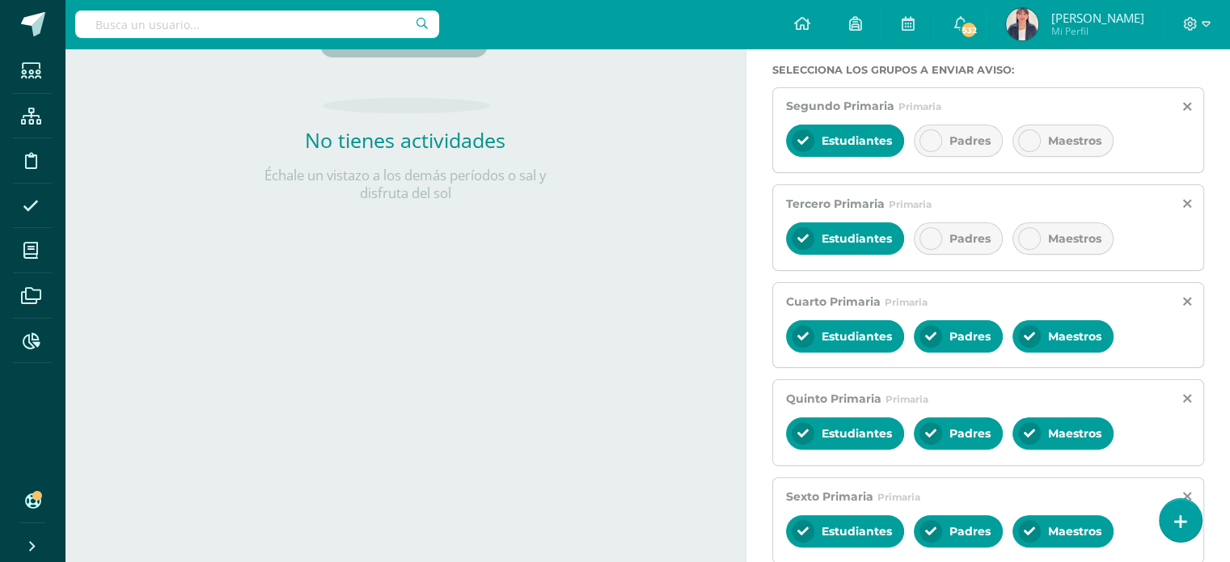
scroll to position [367, 0]
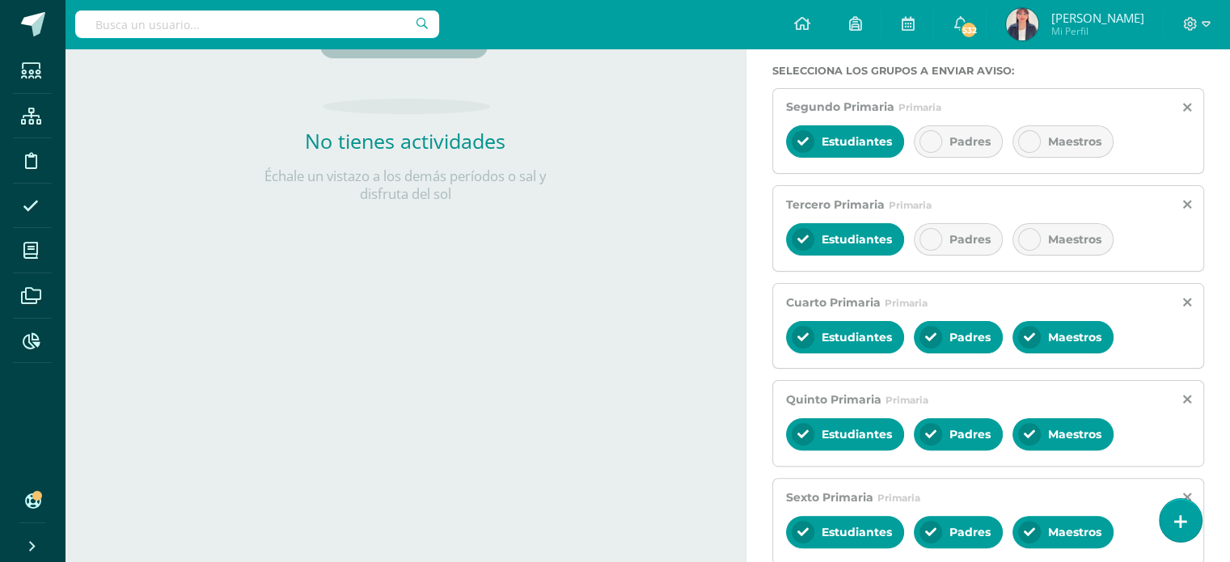
click at [925, 235] on icon at bounding box center [930, 239] width 11 height 11
click at [1019, 239] on div at bounding box center [1029, 239] width 23 height 23
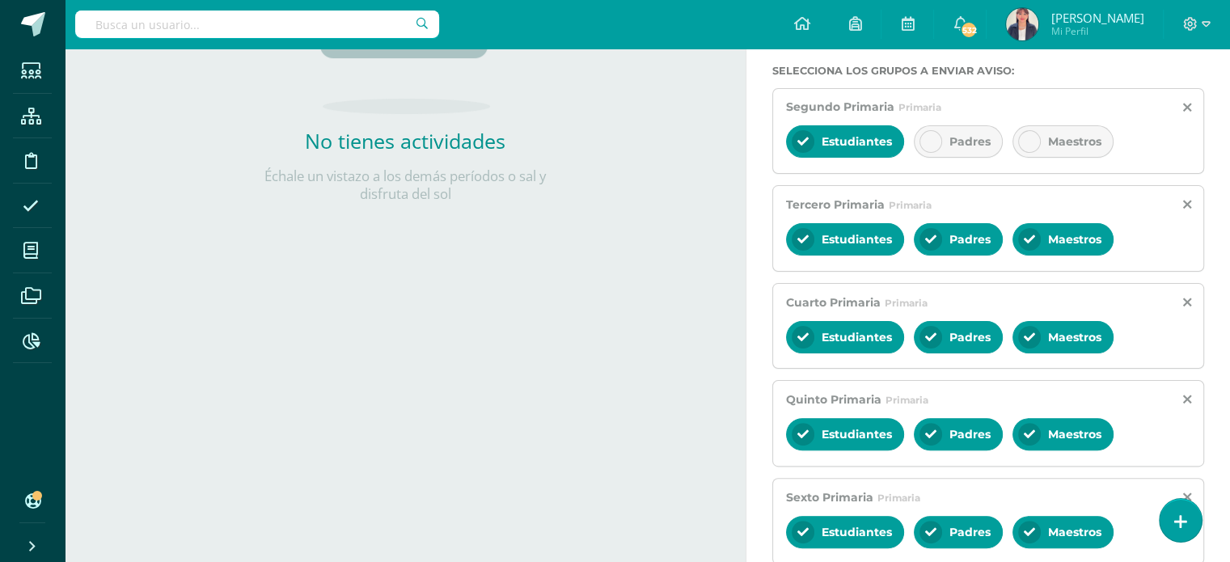
click at [921, 139] on div at bounding box center [930, 141] width 23 height 23
click at [1029, 142] on icon at bounding box center [1029, 141] width 11 height 11
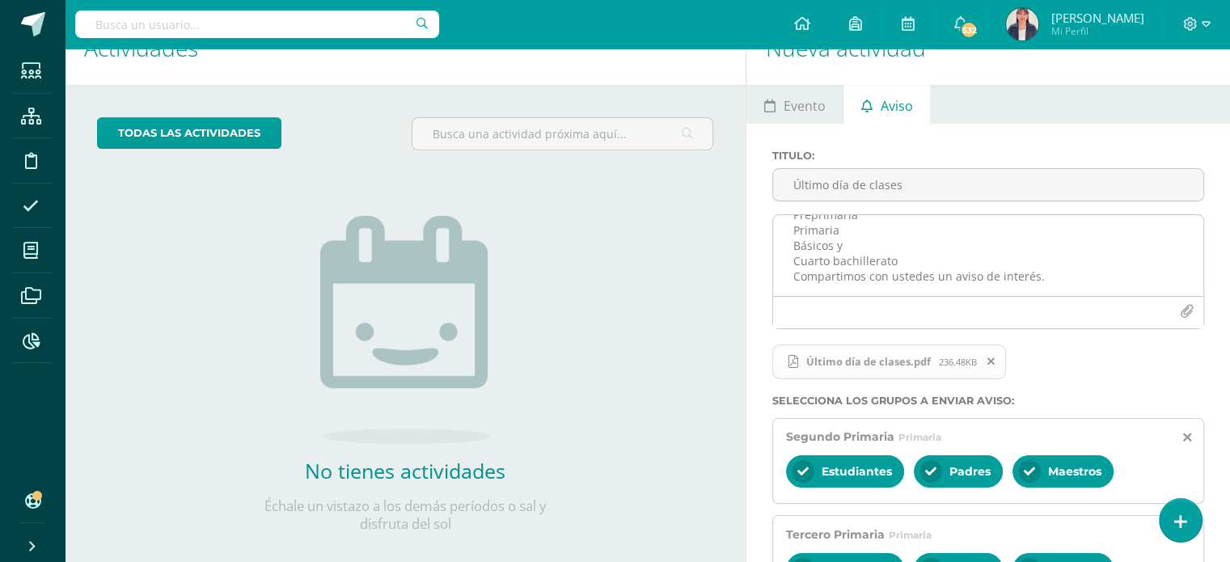
scroll to position [0, 0]
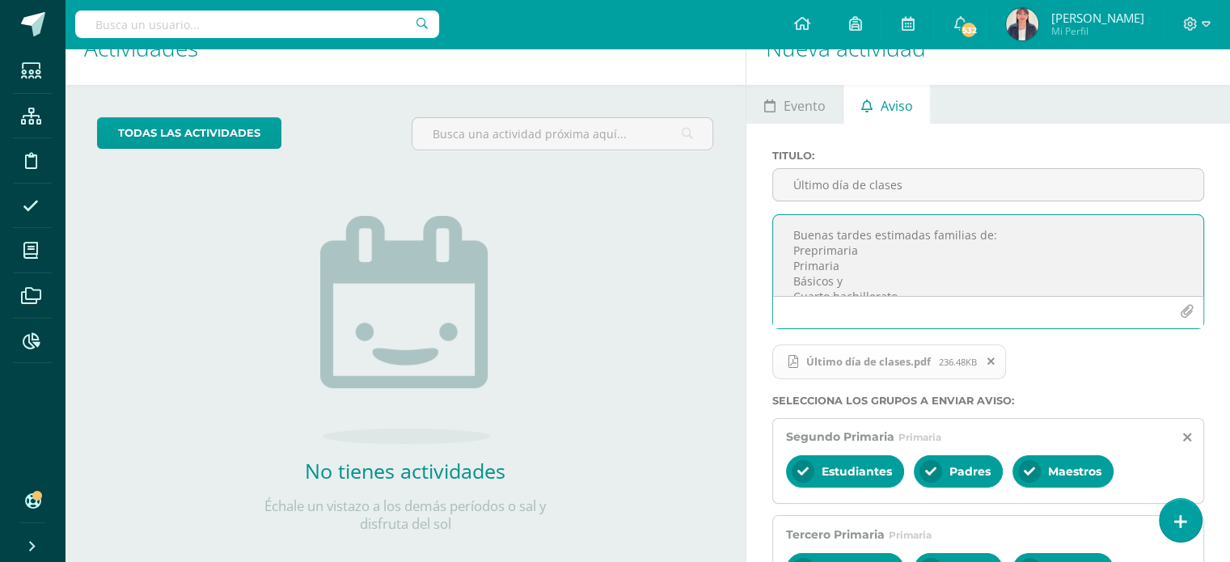
click at [875, 250] on textarea "Buenas tardes estimadas familias de: Preprimaria Primaria Básicos y Cuarto bach…" at bounding box center [988, 255] width 430 height 81
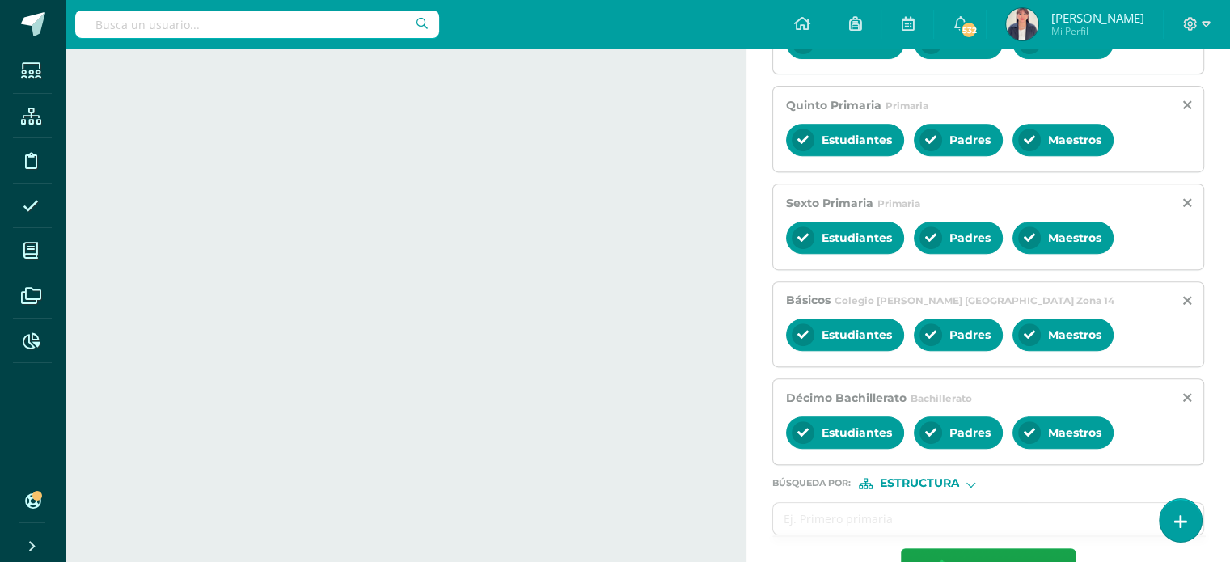
scroll to position [710, 0]
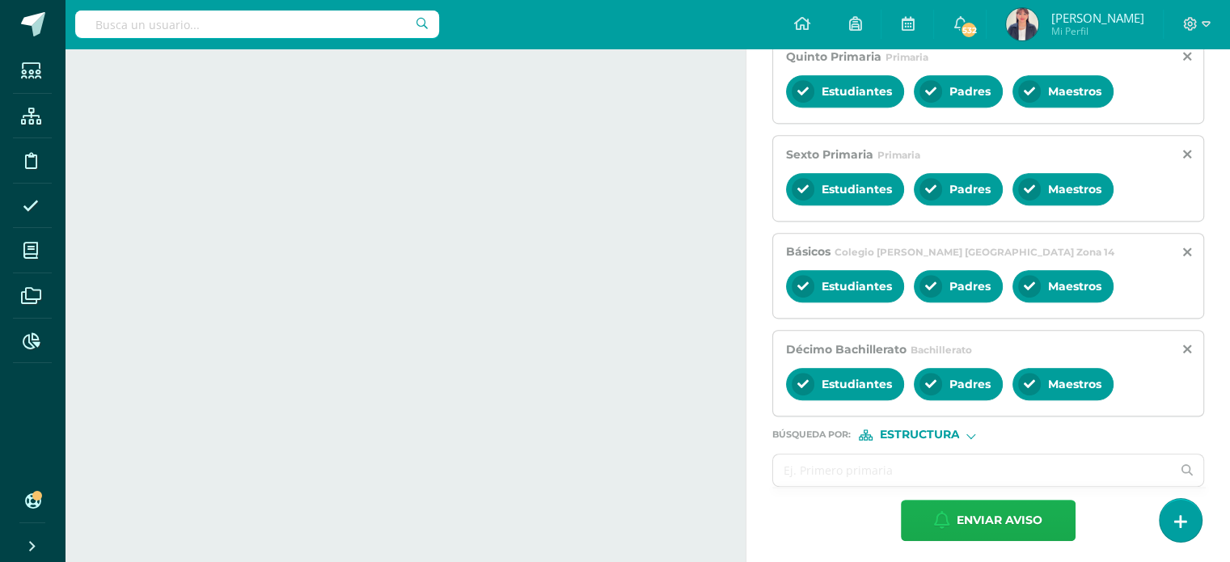
type textarea "Buenas tardes estimadas familias de: Primaria Básicos y Cuarto bachillerato Com…"
click at [977, 518] on span "Enviar aviso" at bounding box center [1000, 521] width 86 height 40
